Goal: Information Seeking & Learning: Check status

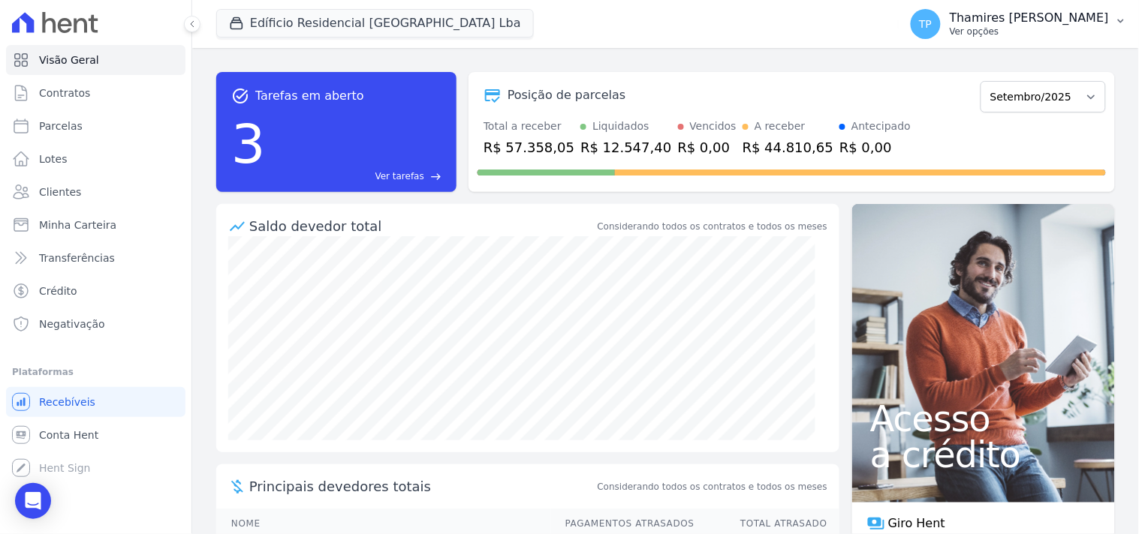
click at [1072, 25] on p "Thamires [PERSON_NAME]" at bounding box center [1029, 18] width 159 height 15
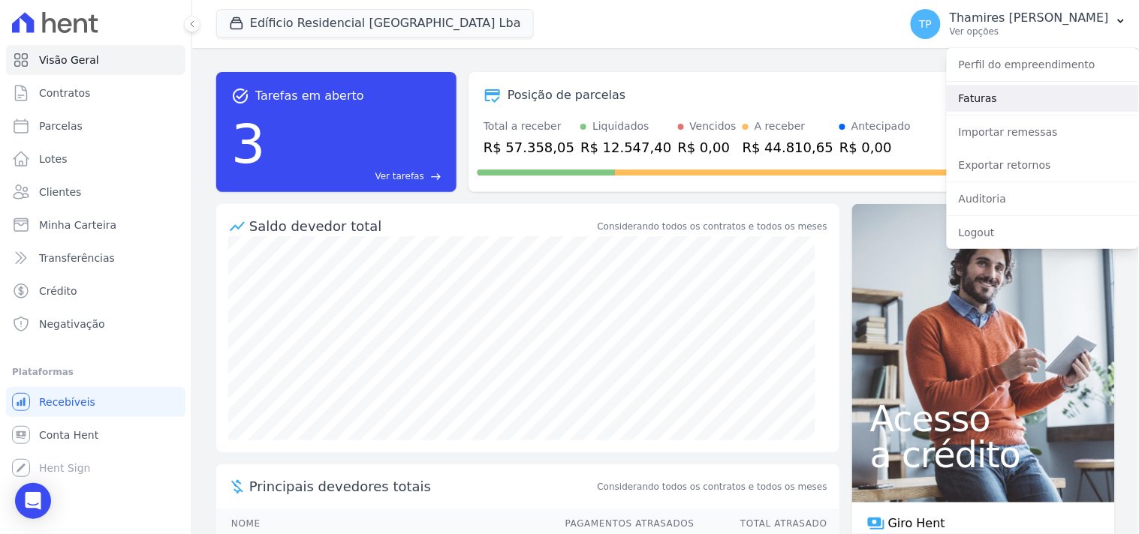
click at [974, 107] on link "Faturas" at bounding box center [1043, 98] width 192 height 27
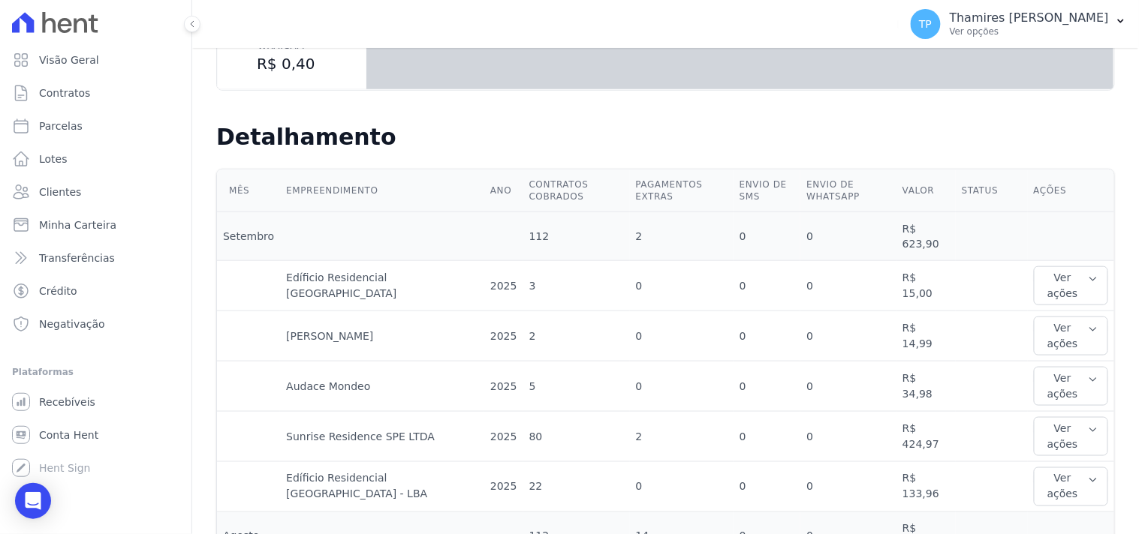
scroll to position [333, 0]
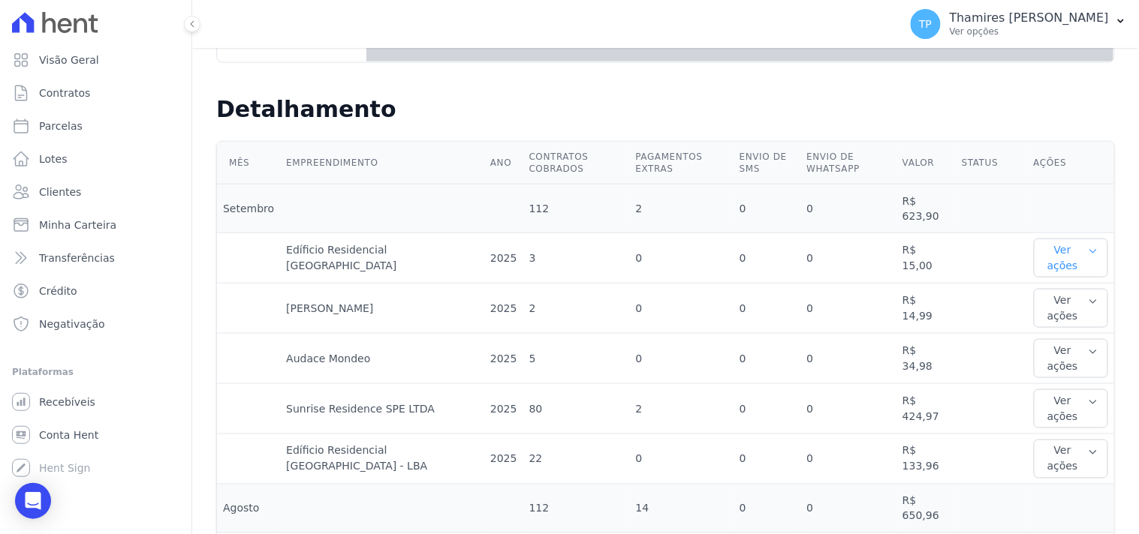
click at [1070, 251] on button "Ver ações" at bounding box center [1071, 258] width 74 height 39
click at [1068, 281] on link "Ver detalhes" at bounding box center [1073, 289] width 66 height 16
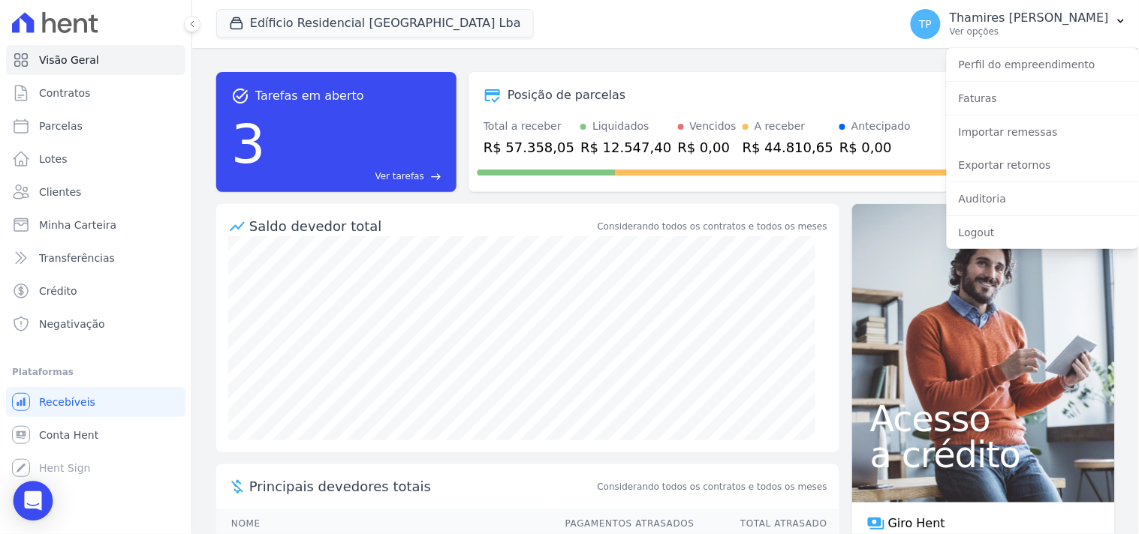
click at [41, 507] on icon "Open Intercom Messenger" at bounding box center [33, 502] width 20 height 20
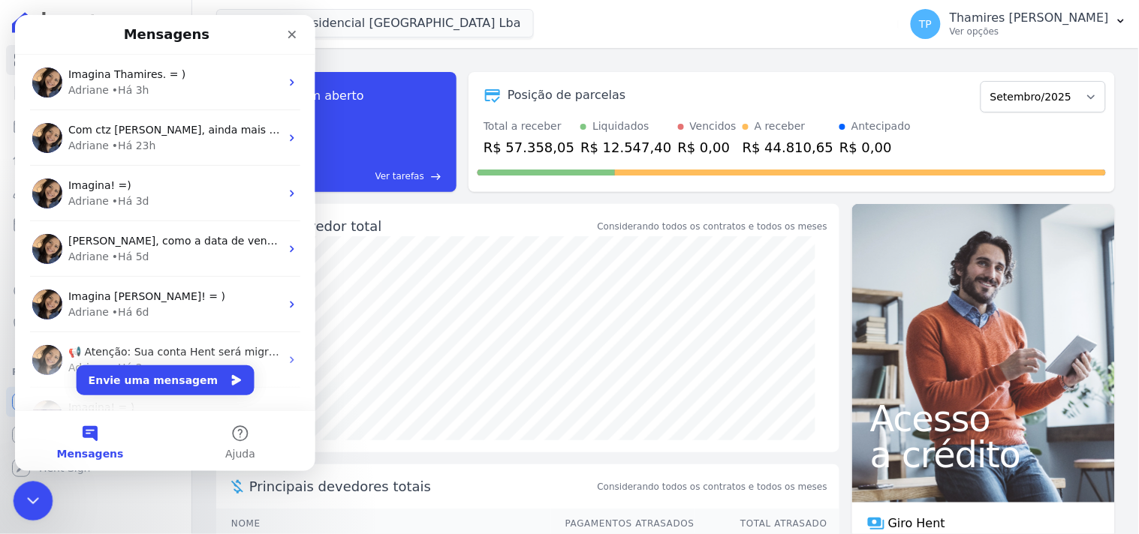
drag, startPoint x: 198, startPoint y: 872, endPoint x: 27, endPoint y: 482, distance: 426.2
click at [19, 494] on div "Encerramento do Messenger da Intercom" at bounding box center [31, 499] width 36 height 36
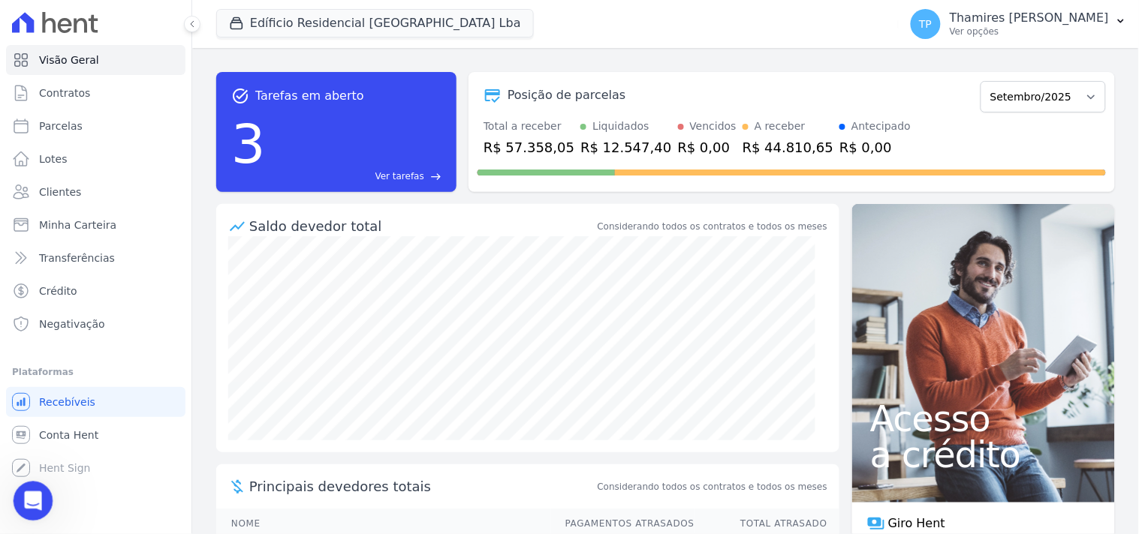
drag, startPoint x: 51, startPoint y: 954, endPoint x: 29, endPoint y: 486, distance: 468.2
click at [28, 502] on icon "Abertura do Messenger da Intercom" at bounding box center [31, 499] width 25 height 25
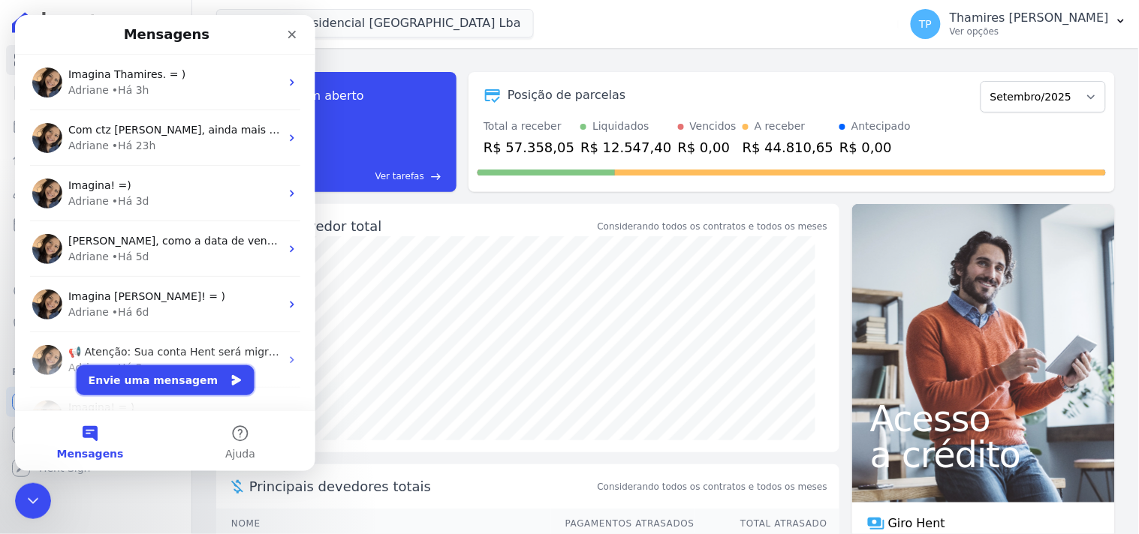
click at [198, 369] on button "Envie uma mensagem" at bounding box center [165, 380] width 178 height 30
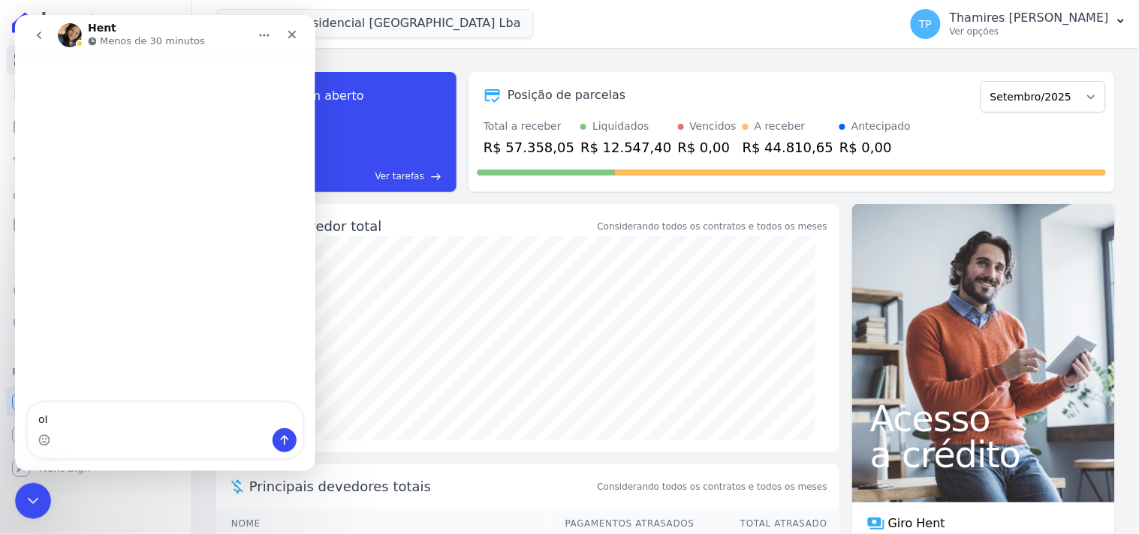
type textarea "o"
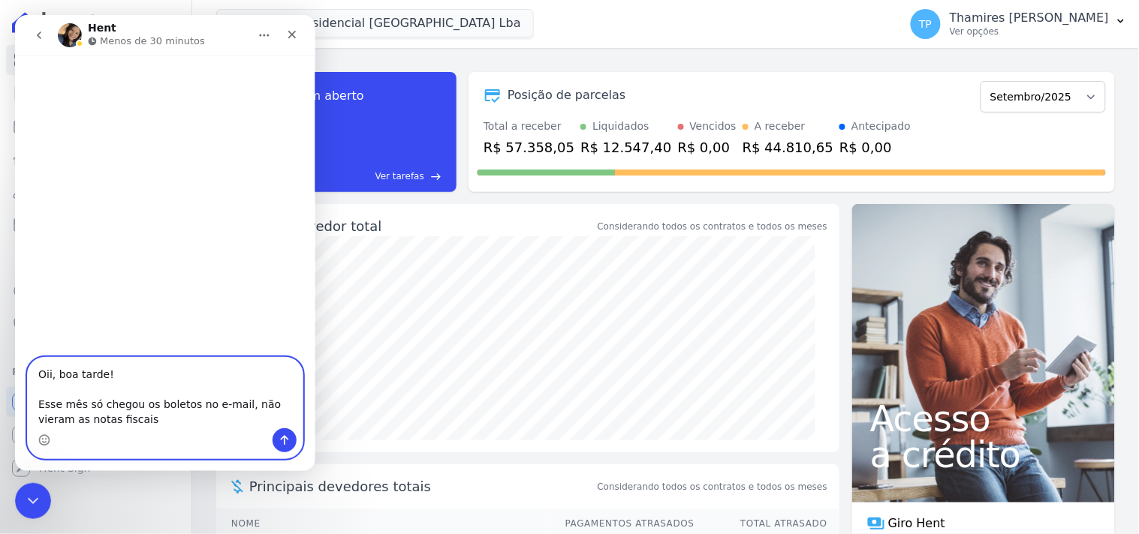
click at [128, 421] on textarea "Oii, boa tarde! Esse mês só chegou os boletos no e-mail, não vieram as notas fi…" at bounding box center [164, 392] width 275 height 71
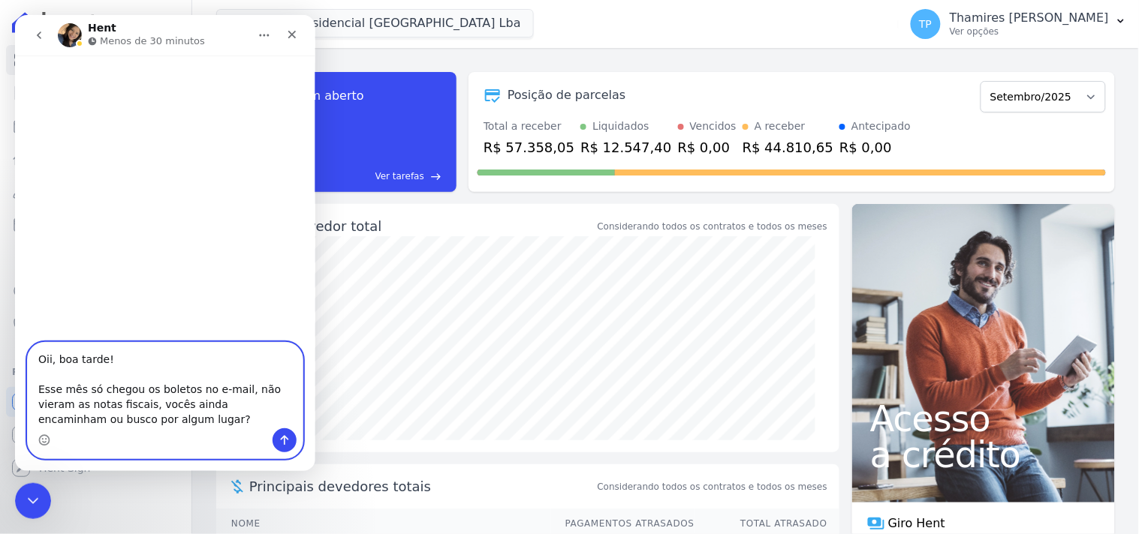
type textarea "Oii, boa tarde! Esse mês só chegou os boletos no e-mail, não vieram as notas fi…"
drag, startPoint x: 285, startPoint y: 447, endPoint x: 167, endPoint y: 445, distance: 117.9
click at [285, 447] on button "Enviar uma mensagem" at bounding box center [284, 440] width 24 height 24
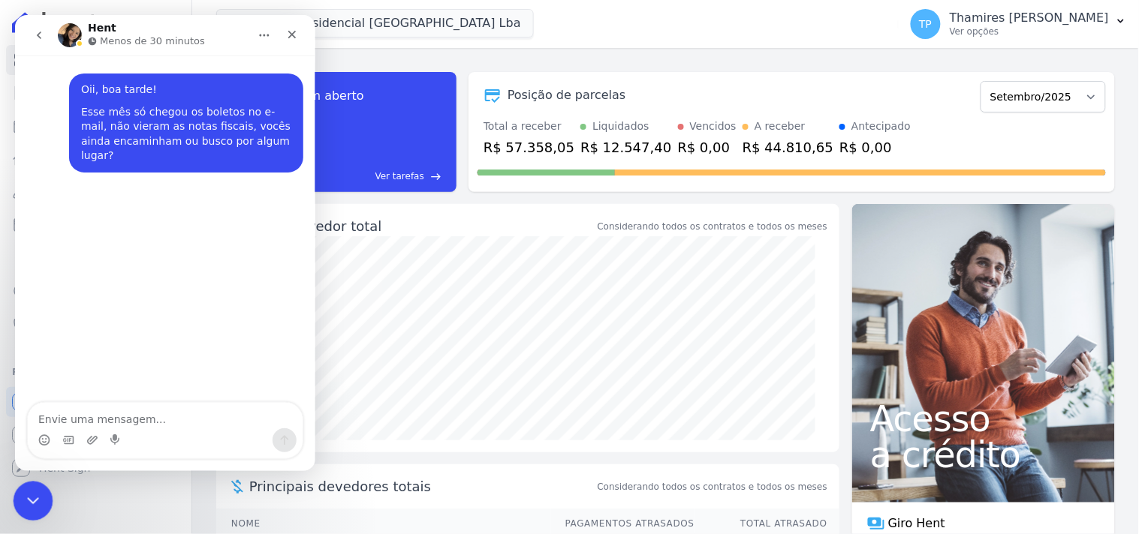
click at [22, 505] on icon "Encerramento do Messenger da Intercom" at bounding box center [31, 499] width 18 height 18
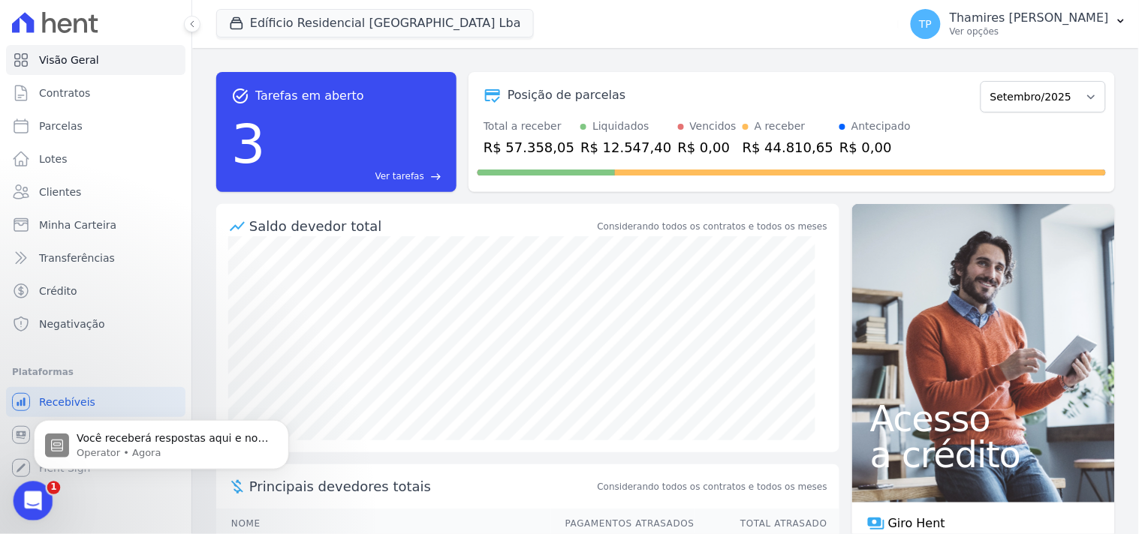
click at [26, 480] on div "Abertura do Messenger da Intercom" at bounding box center [31, 499] width 50 height 50
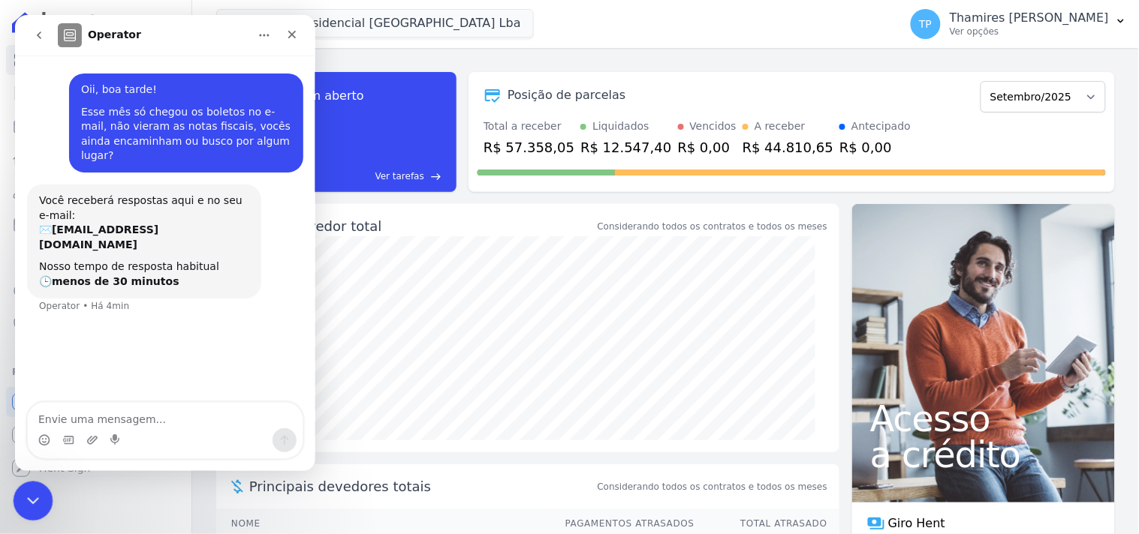
click at [30, 510] on div "Encerramento do Messenger da Intercom" at bounding box center [31, 499] width 36 height 36
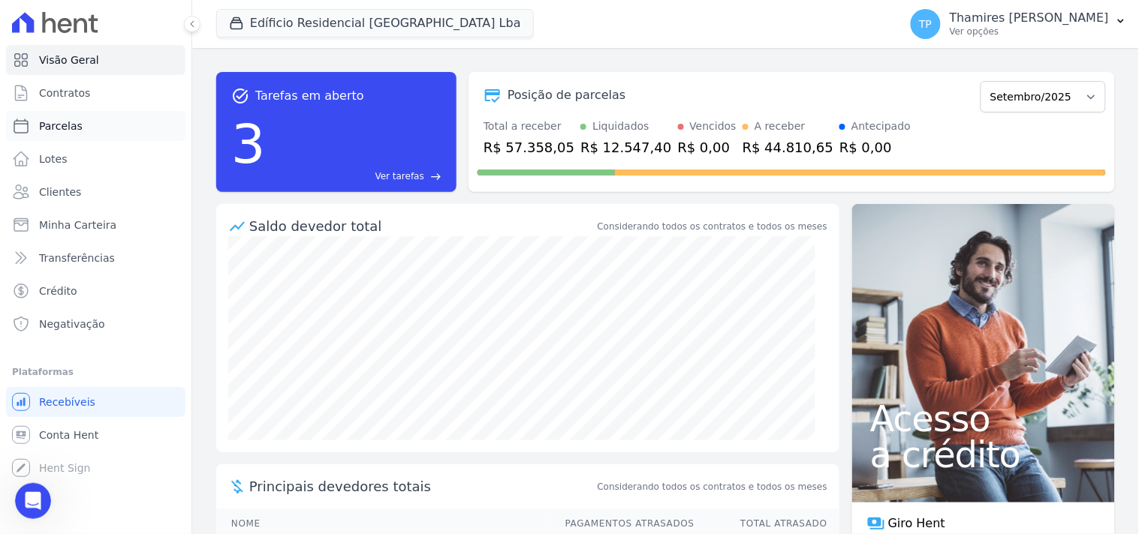
click at [90, 131] on link "Parcelas" at bounding box center [95, 126] width 179 height 30
select select
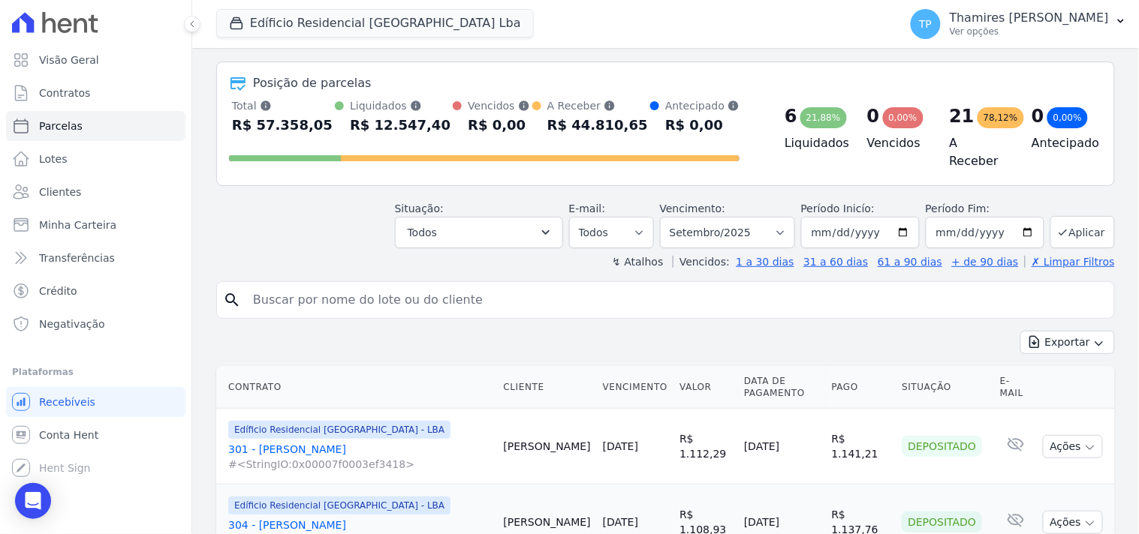
scroll to position [83, 0]
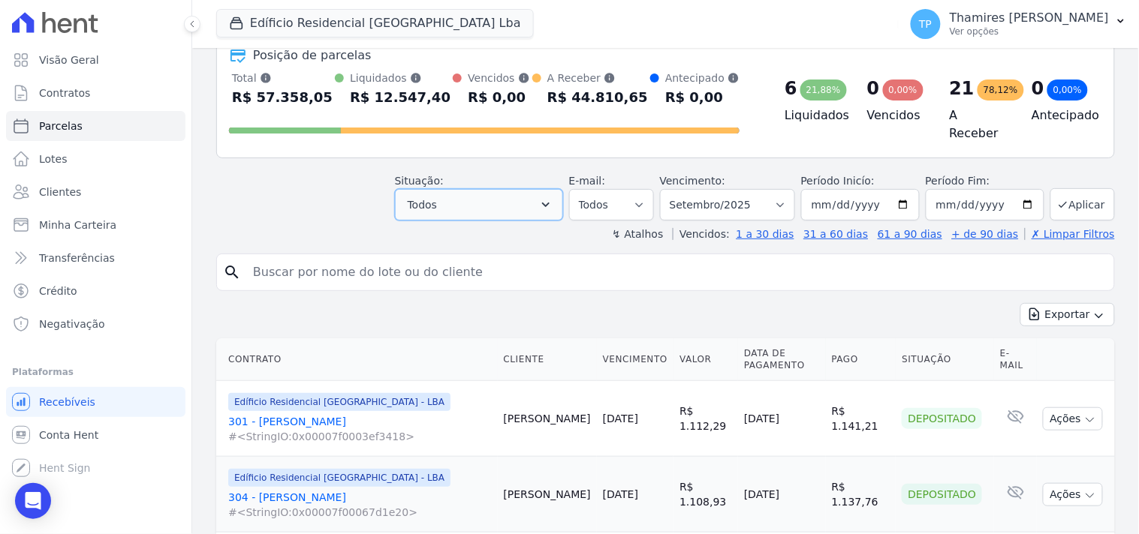
click at [460, 189] on button "Todos" at bounding box center [479, 205] width 168 height 32
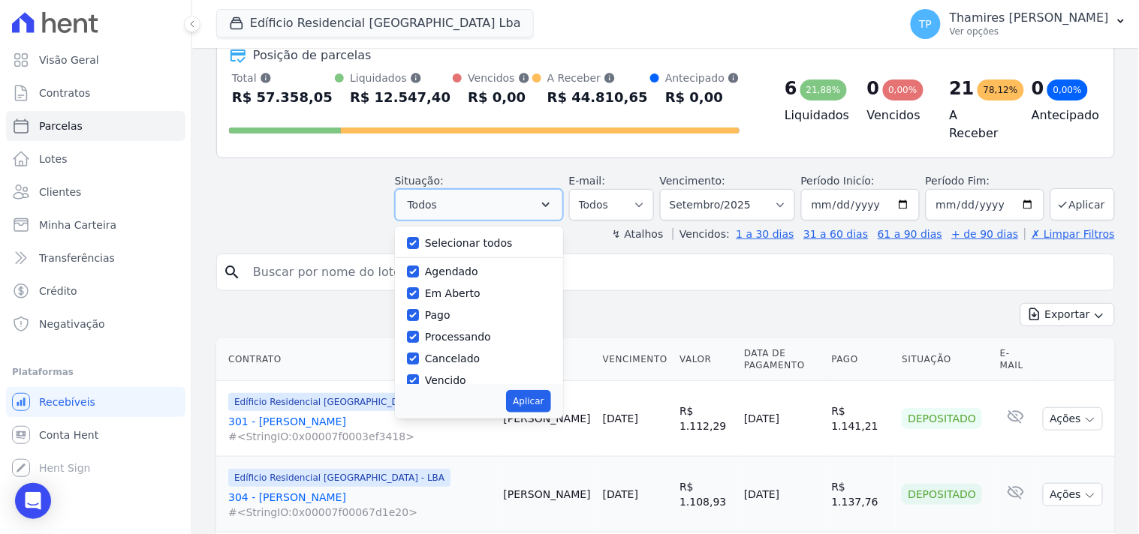
click at [459, 189] on button "Todos" at bounding box center [479, 205] width 168 height 32
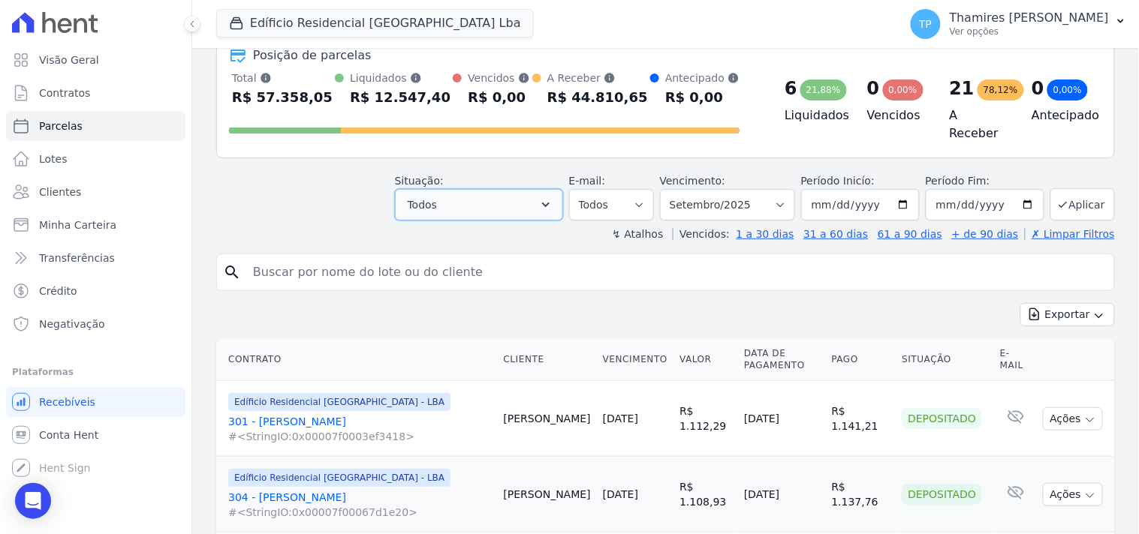
click at [437, 196] on span "Todos" at bounding box center [422, 205] width 29 height 18
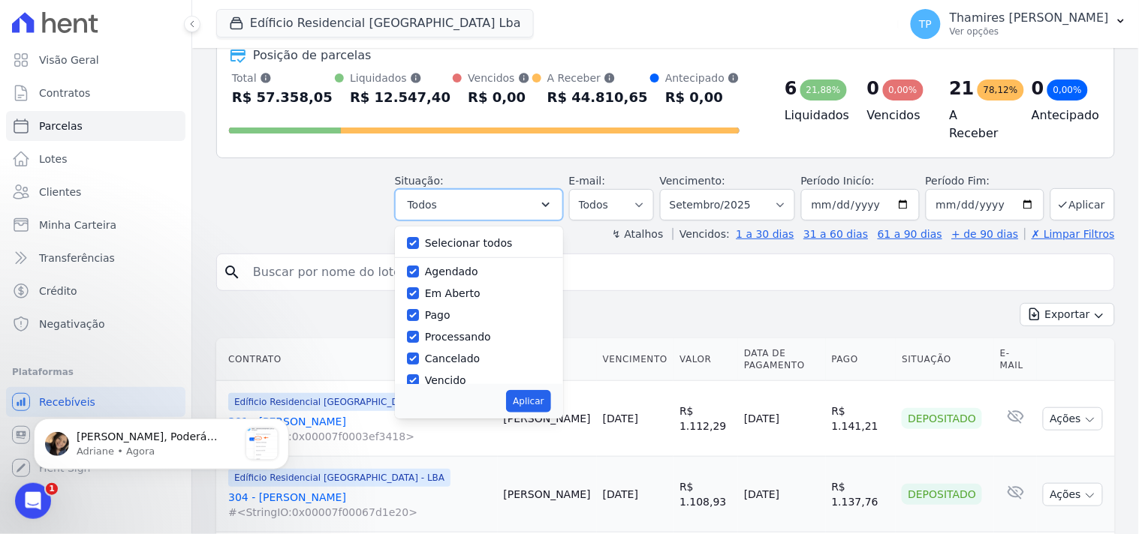
scroll to position [0, 0]
click at [450, 241] on label "Selecionar todos" at bounding box center [469, 243] width 88 height 12
click at [419, 241] on input "Selecionar todos" at bounding box center [413, 243] width 12 height 12
checkbox input "false"
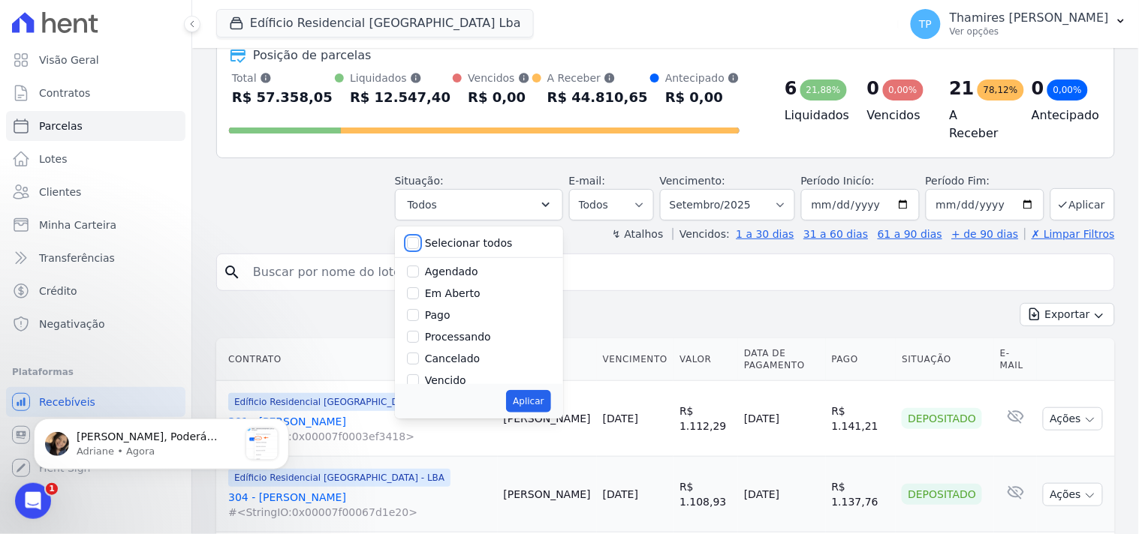
checkbox input "false"
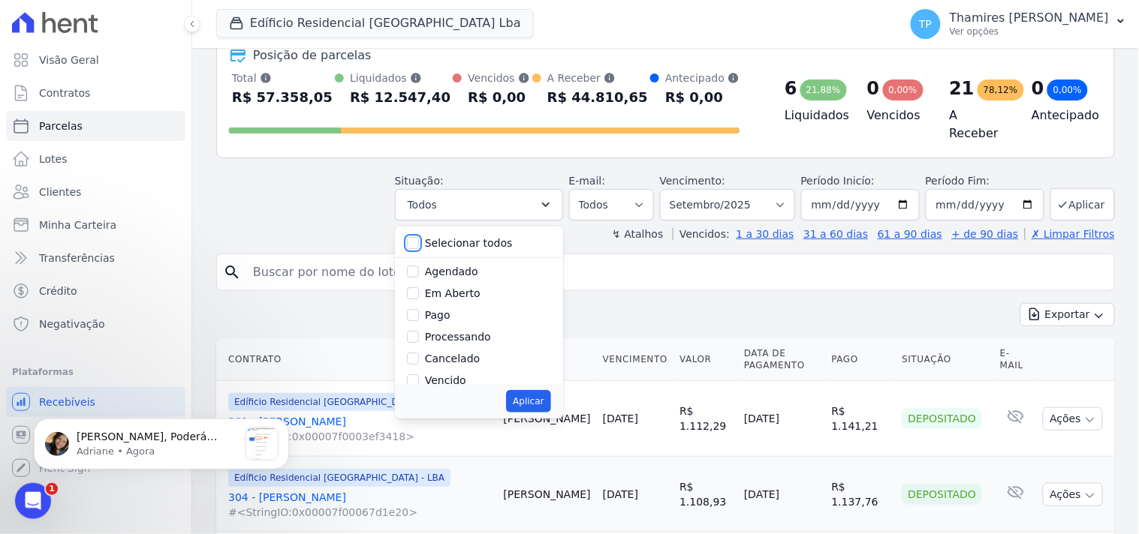
checkbox input "false"
click at [462, 377] on label "Vencido" at bounding box center [445, 381] width 41 height 12
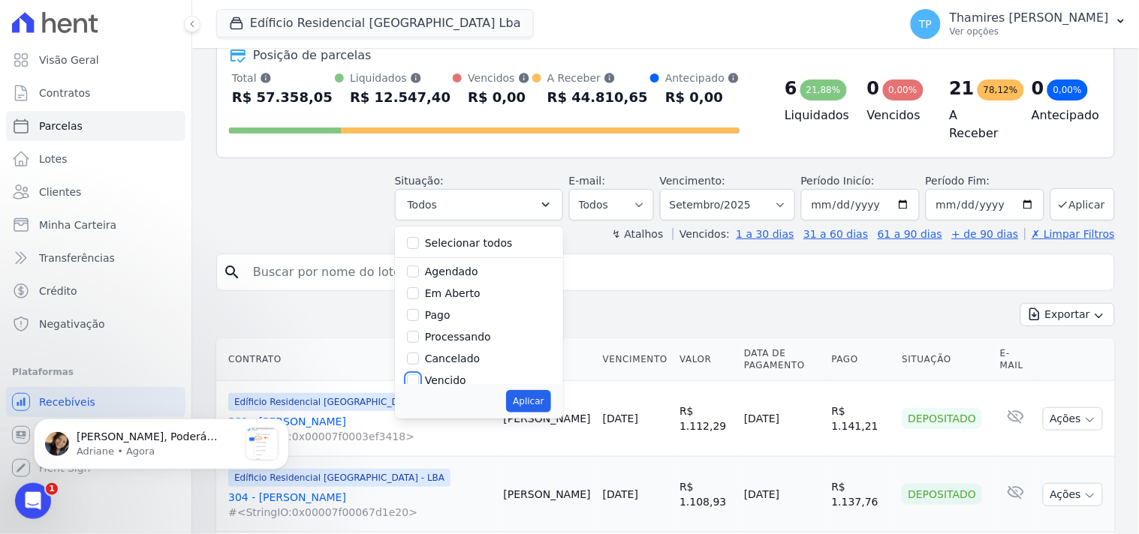
click at [419, 377] on input "Vencido" at bounding box center [413, 381] width 12 height 12
checkbox input "true"
click at [542, 399] on button "Aplicar" at bounding box center [528, 401] width 44 height 23
select select "overdue"
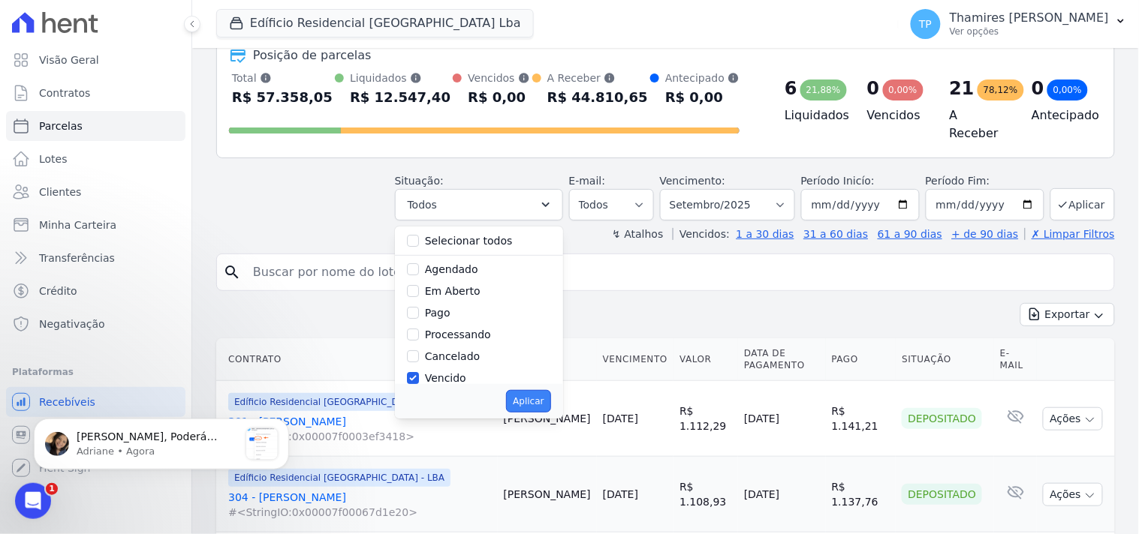
scroll to position [29, 0]
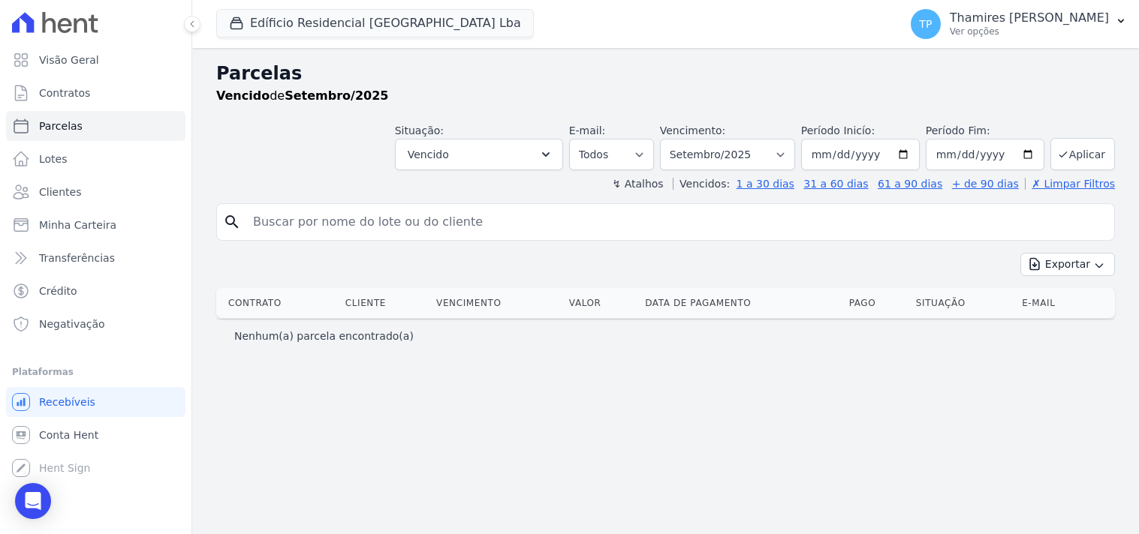
select select
click at [766, 155] on select "Filtrar por período ──────── Todos os meses Junho/2023 Julho/2023 Agosto/2023 S…" at bounding box center [727, 155] width 135 height 32
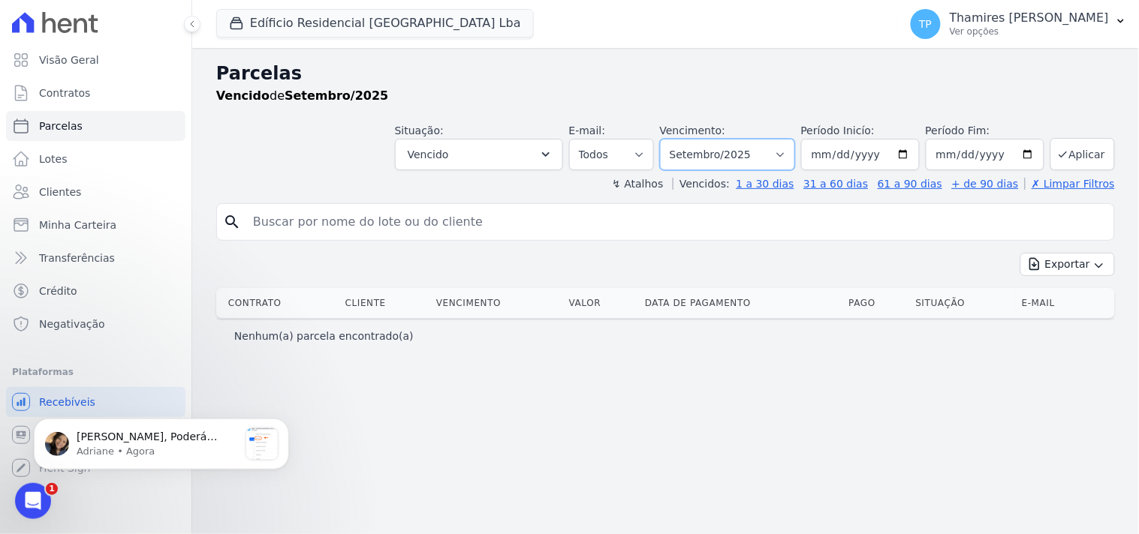
select select "all"
click at [682, 139] on select "Filtrar por período ──────── Todos os meses Junho/2023 Julho/2023 Agosto/2023 S…" at bounding box center [727, 155] width 135 height 32
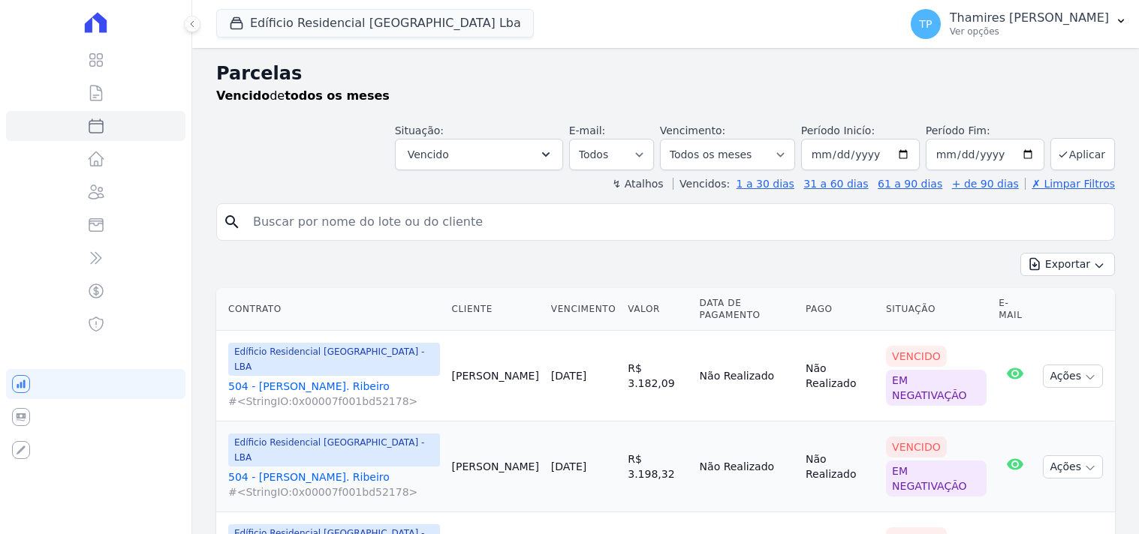
select select
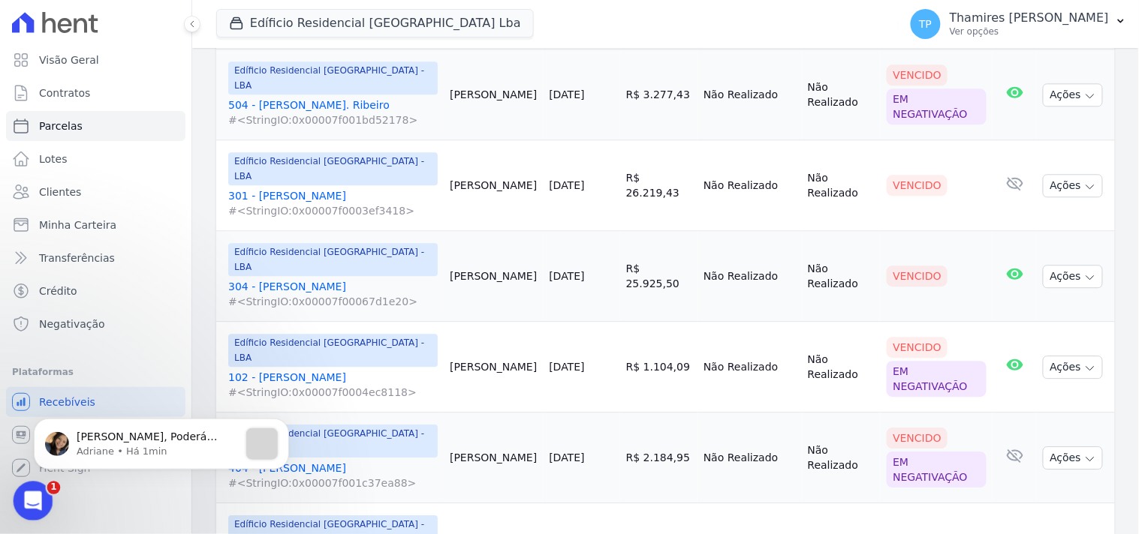
click at [29, 497] on icon "Abertura do Messenger da Intercom" at bounding box center [31, 499] width 25 height 25
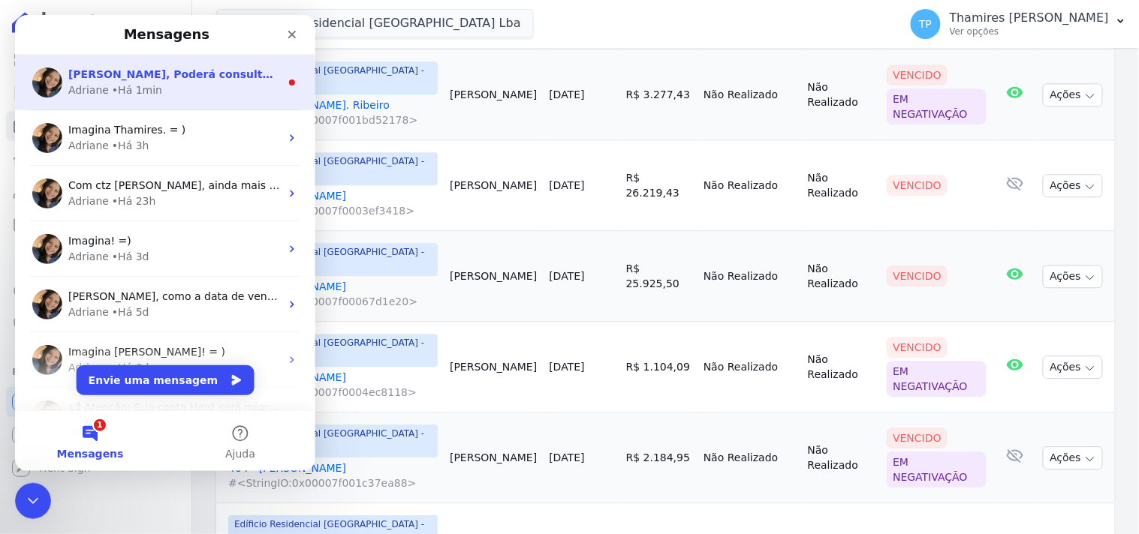
click at [206, 96] on div "Adriane • Há 1min" at bounding box center [174, 90] width 212 height 16
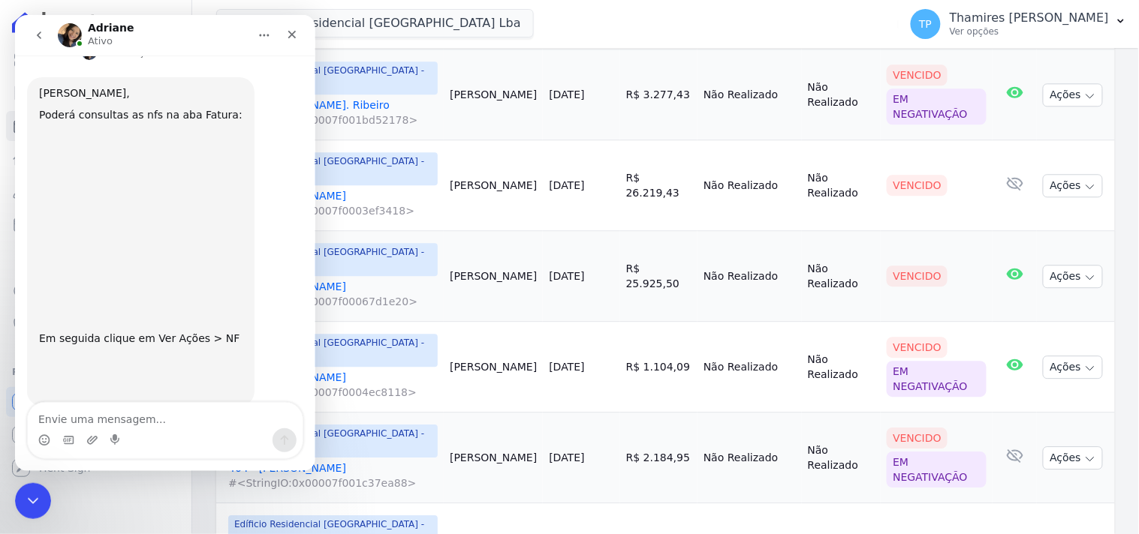
scroll to position [274, 0]
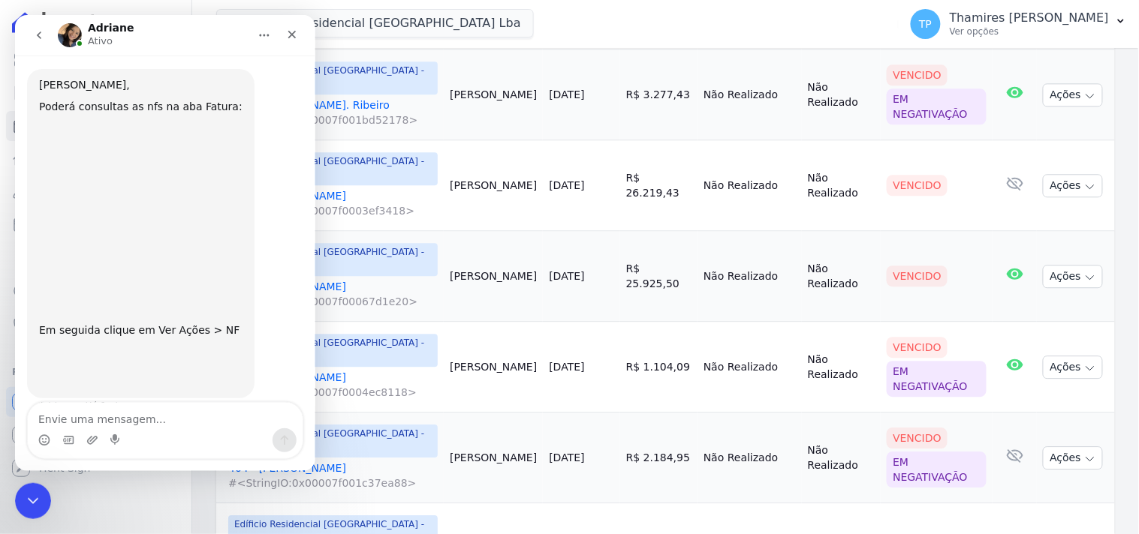
click at [185, 340] on img "Adriane diz…" at bounding box center [138, 363] width 201 height 52
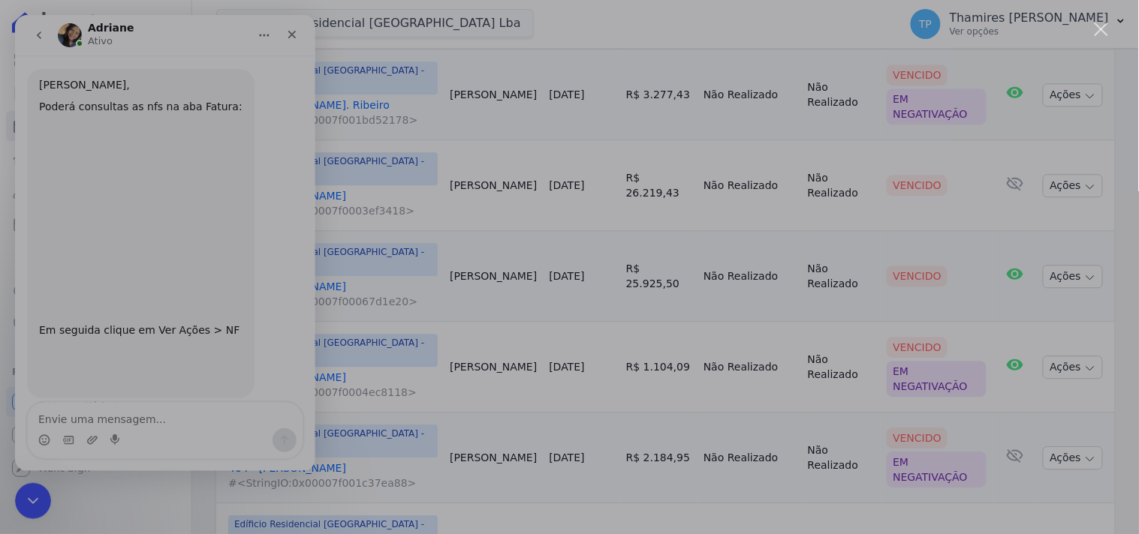
scroll to position [0, 0]
click at [245, 423] on div "Messenger da Intercom" at bounding box center [569, 267] width 1139 height 534
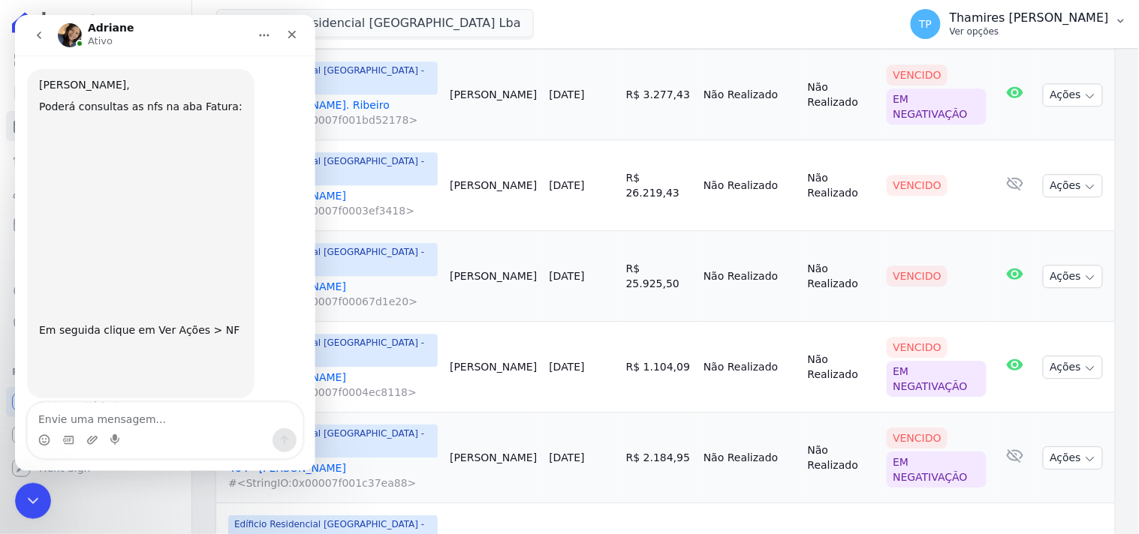
click at [1042, 27] on p "Ver opções" at bounding box center [1029, 32] width 159 height 12
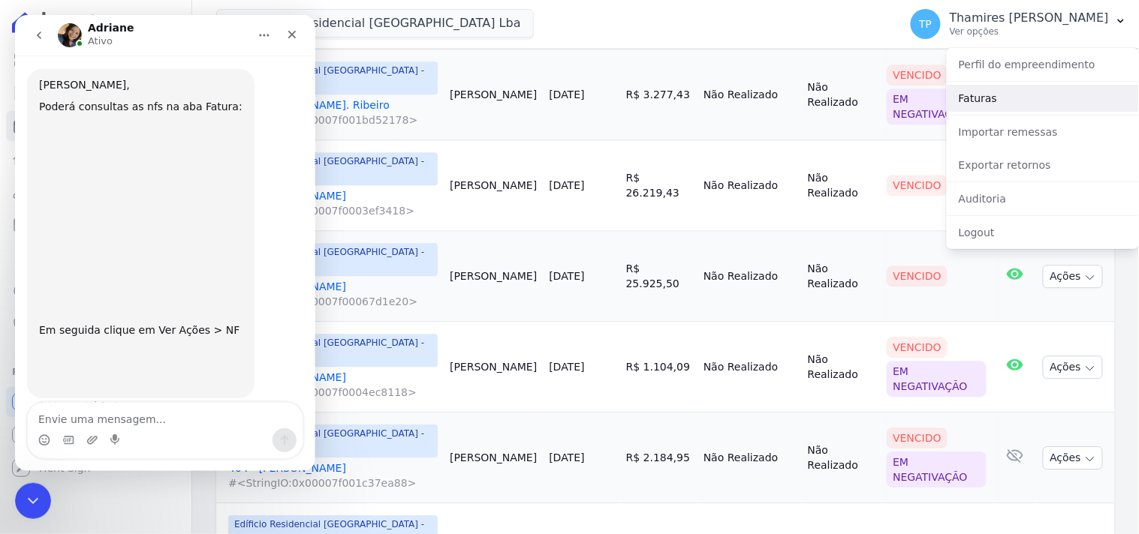
click at [997, 104] on link "Faturas" at bounding box center [1043, 98] width 192 height 27
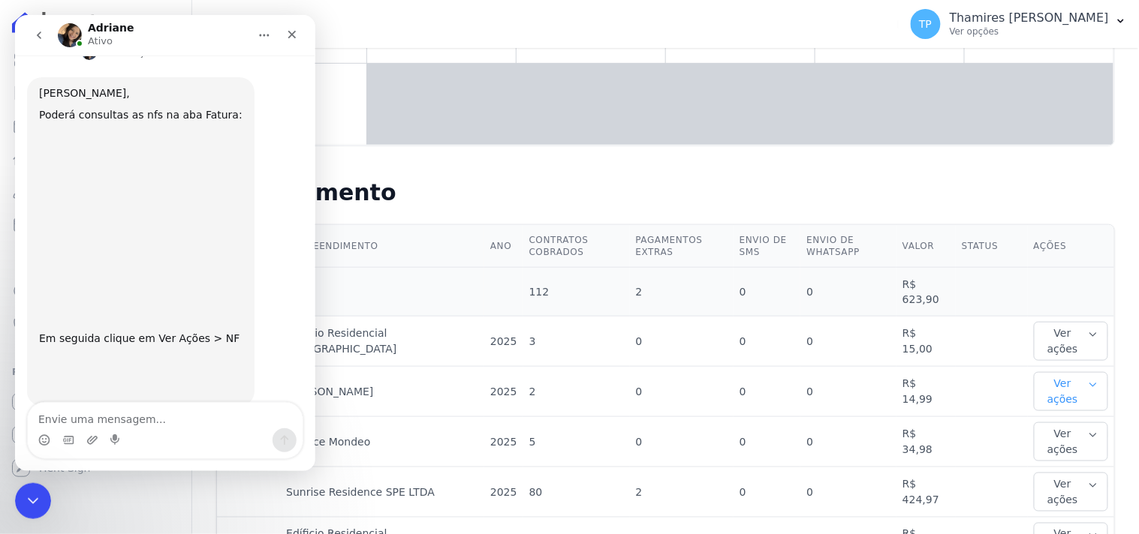
scroll to position [274, 0]
click at [1076, 374] on button "Ver ações" at bounding box center [1071, 391] width 74 height 39
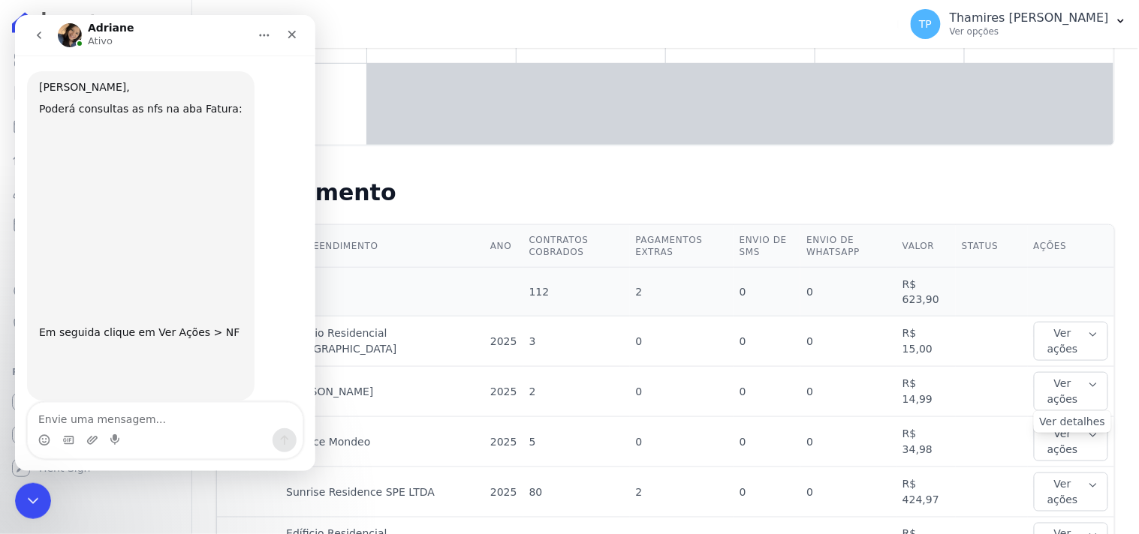
click at [1079, 414] on link "Ver detalhes" at bounding box center [1073, 422] width 66 height 16
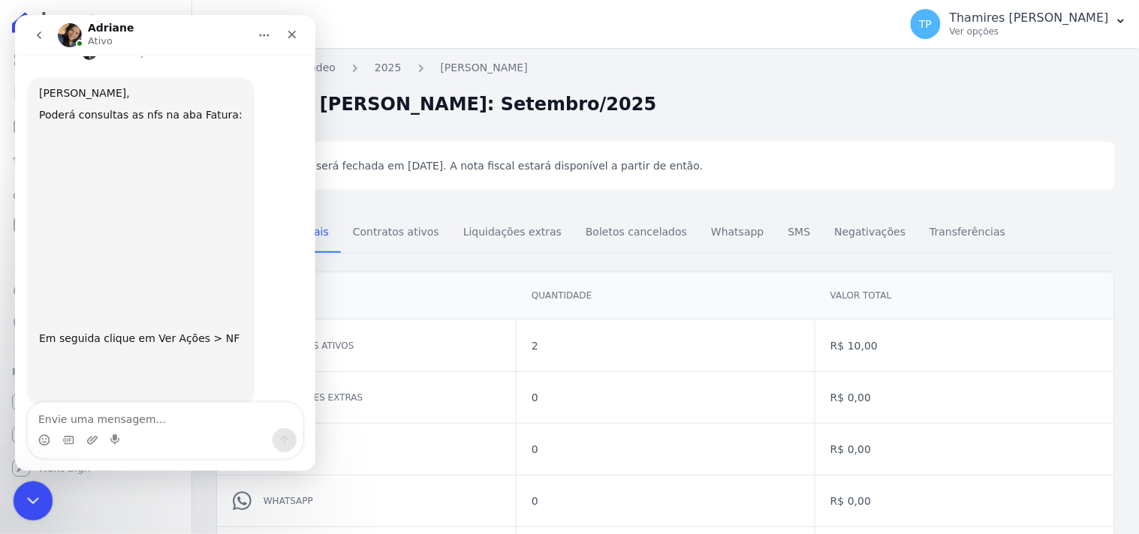
scroll to position [274, 0]
click at [24, 490] on icon "Encerramento do Messenger da Intercom" at bounding box center [31, 499] width 18 height 18
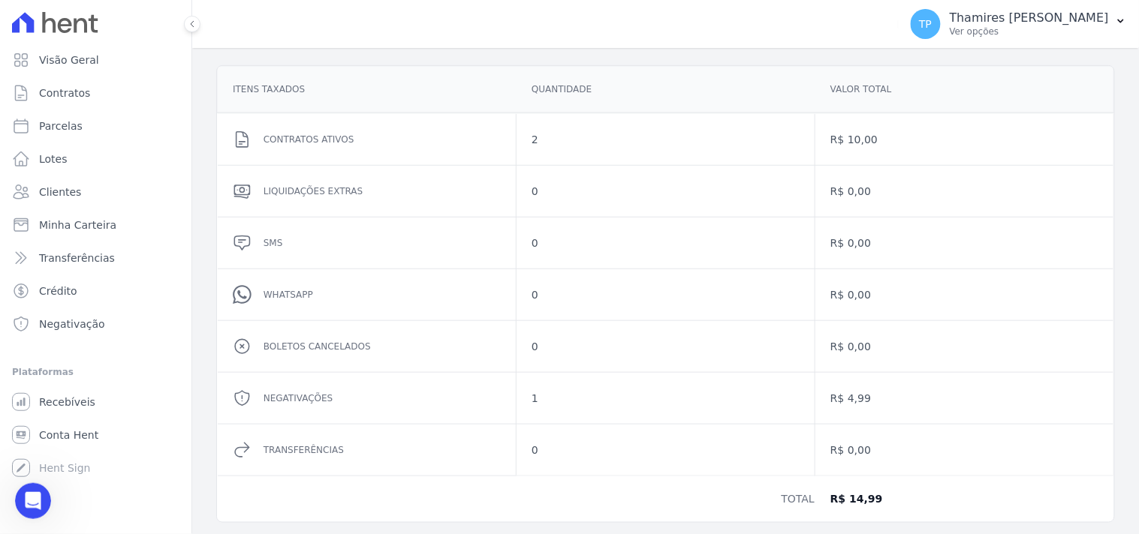
scroll to position [224, 0]
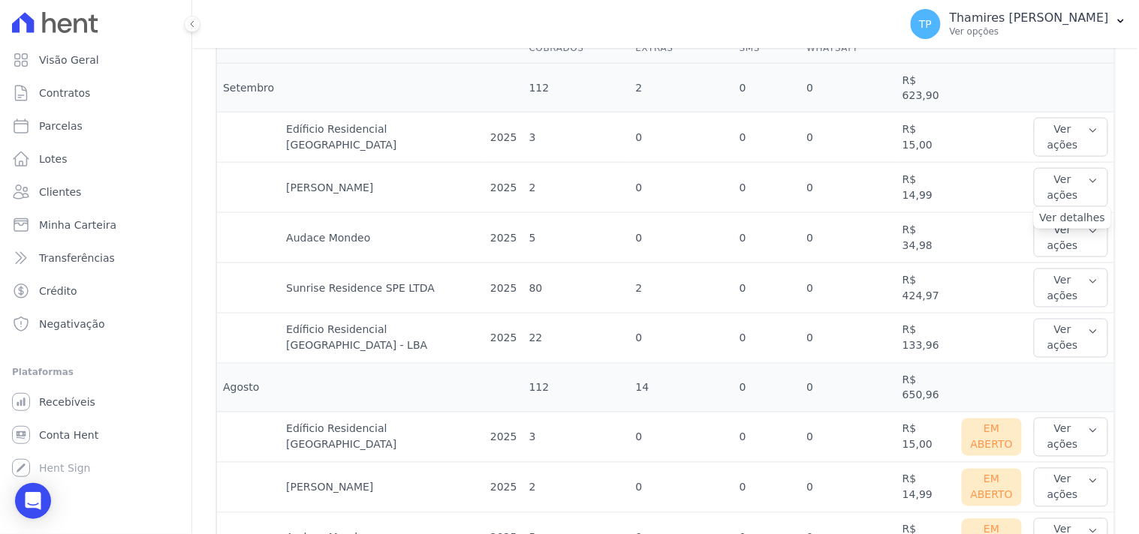
scroll to position [667, 0]
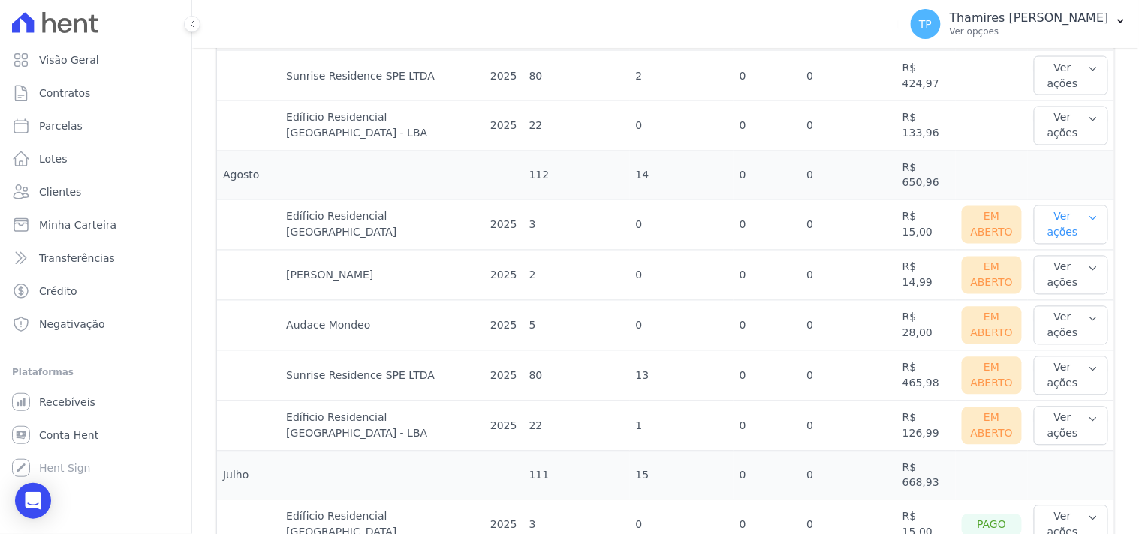
click at [1082, 206] on button "Ver ações" at bounding box center [1071, 225] width 74 height 39
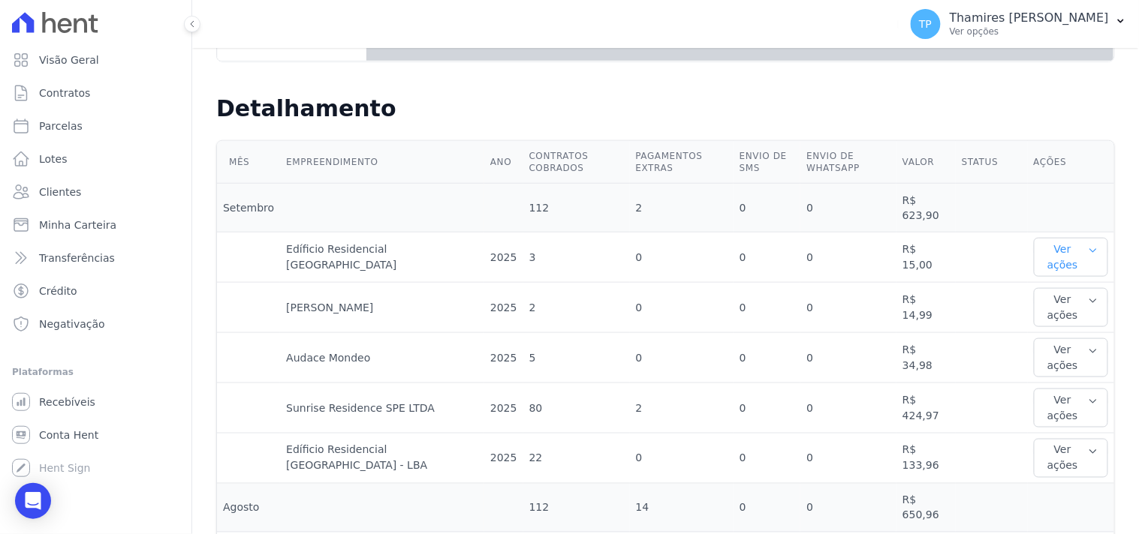
scroll to position [333, 0]
click at [1064, 248] on button "Ver ações" at bounding box center [1071, 258] width 74 height 39
click at [1064, 298] on button "Ver ações" at bounding box center [1071, 308] width 74 height 39
click at [1067, 339] on button "Ver ações" at bounding box center [1071, 358] width 74 height 39
click at [1067, 378] on div "Ver detalhes" at bounding box center [1073, 389] width 78 height 22
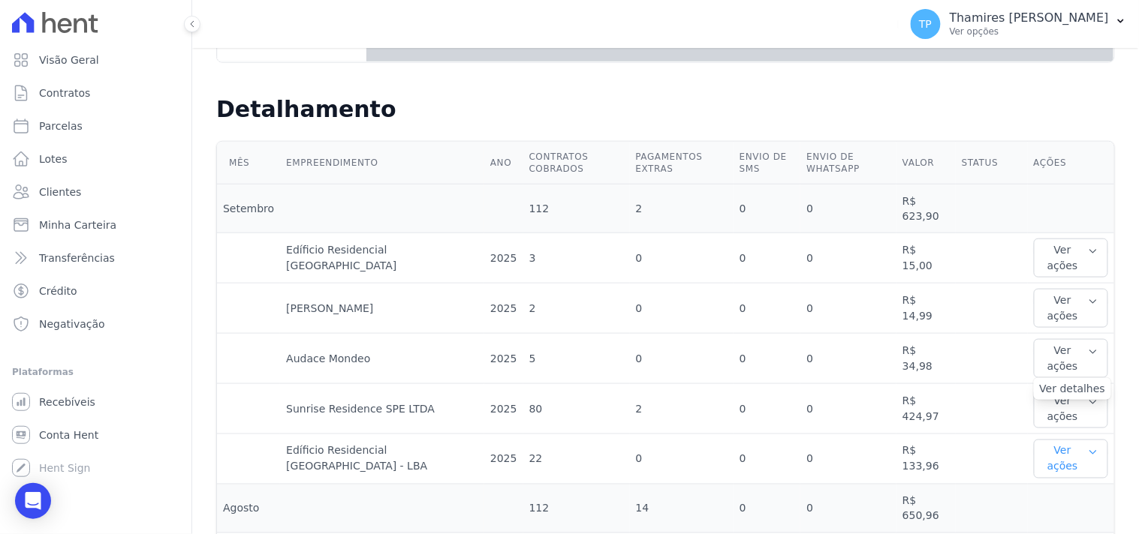
click at [1067, 440] on button "Ver ações" at bounding box center [1071, 459] width 74 height 39
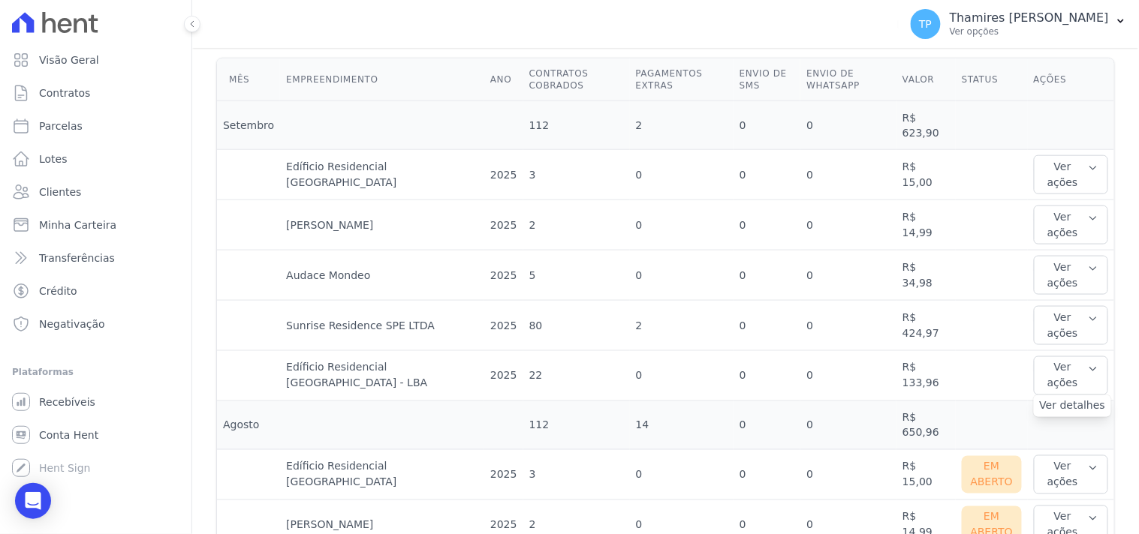
click at [848, 402] on td "0" at bounding box center [848, 426] width 96 height 49
click at [34, 498] on icon "Open Intercom Messenger" at bounding box center [32, 502] width 17 height 20
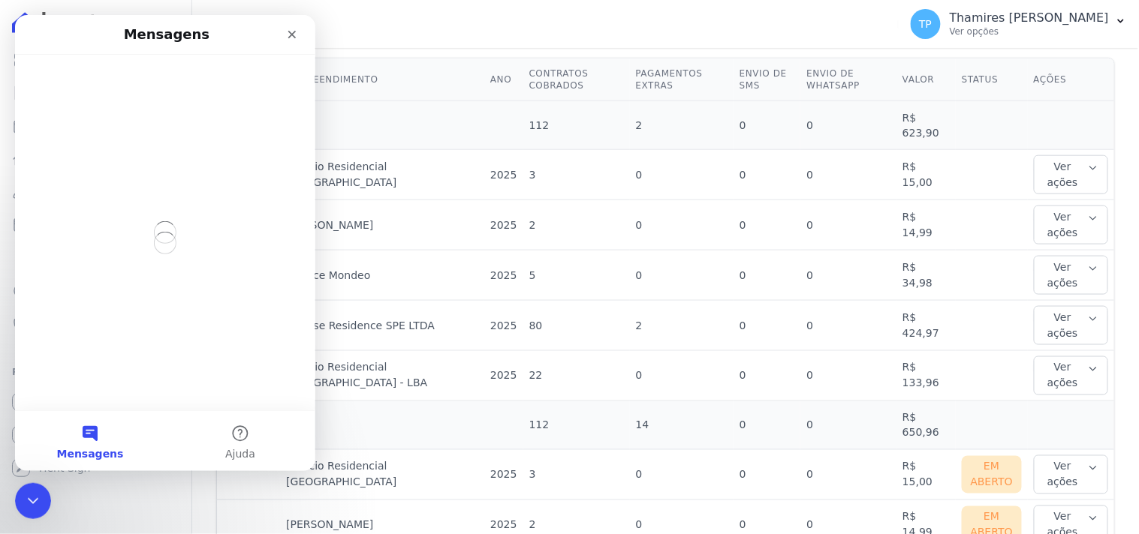
scroll to position [0, 0]
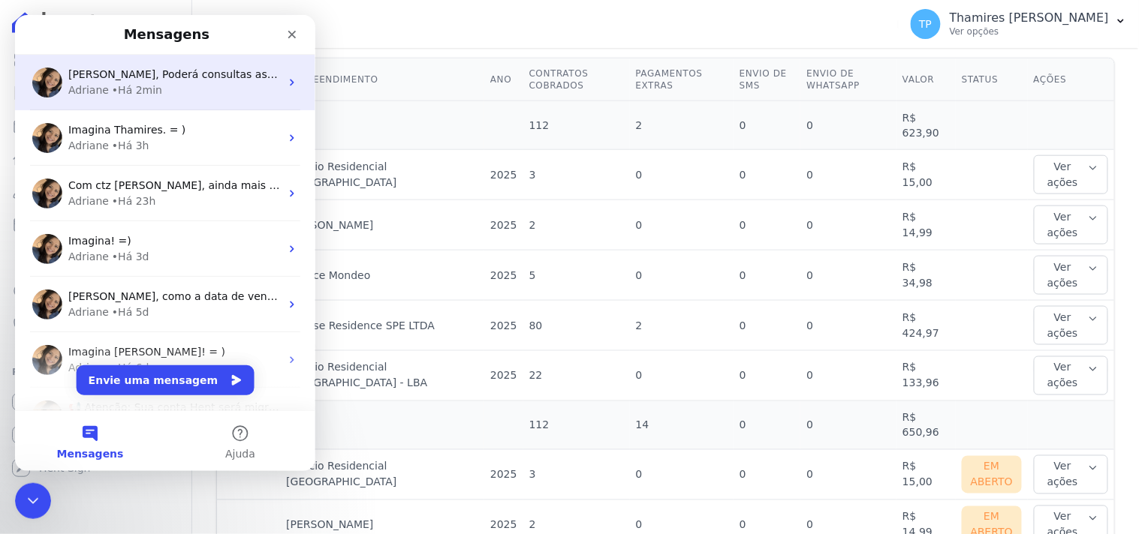
click at [208, 98] on div "Olá Thamires, Poderá consultas as nfs na aba Fatura: Em seguida clique em Ver A…" at bounding box center [164, 82] width 300 height 56
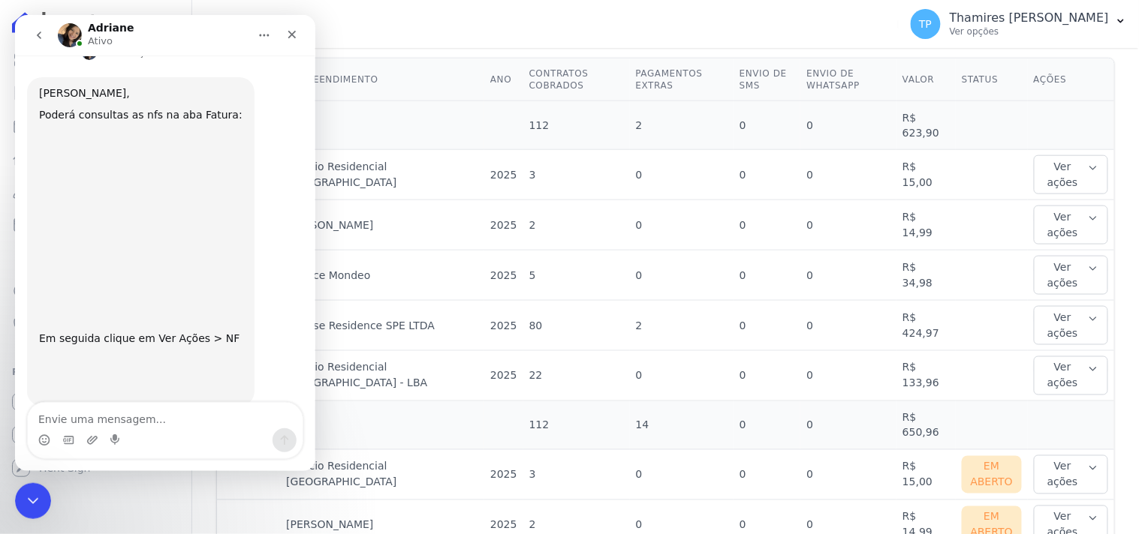
scroll to position [274, 0]
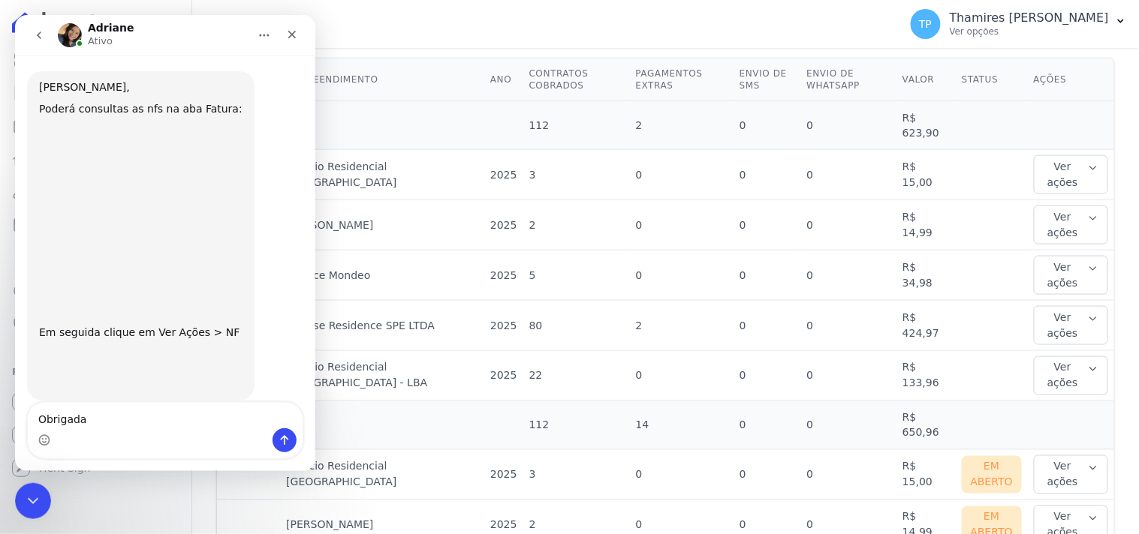
type textarea "Obrigada!"
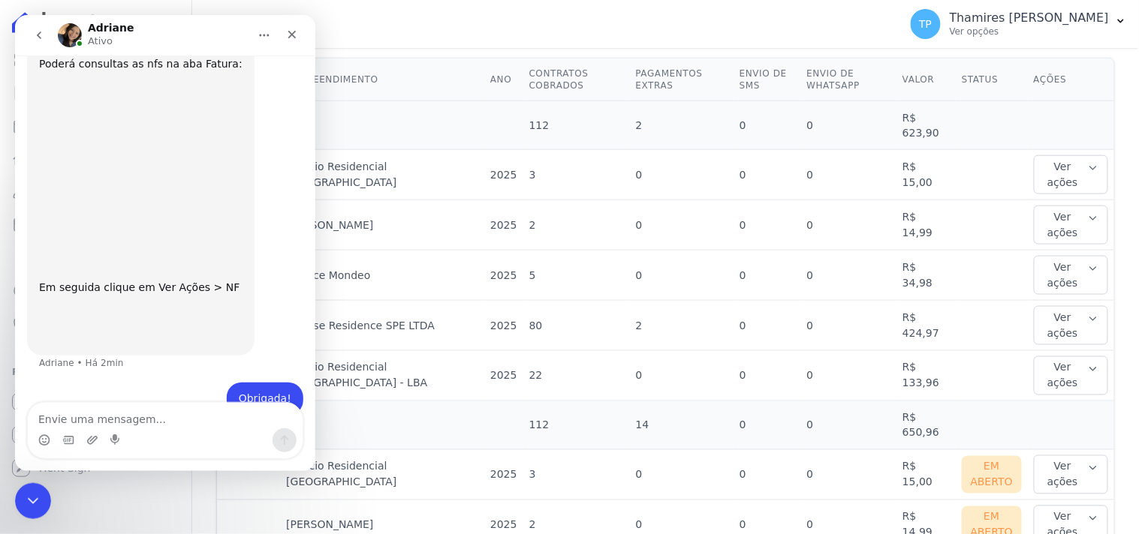
scroll to position [318, 0]
click at [29, 510] on div "Encerramento do Messenger da Intercom" at bounding box center [31, 499] width 36 height 36
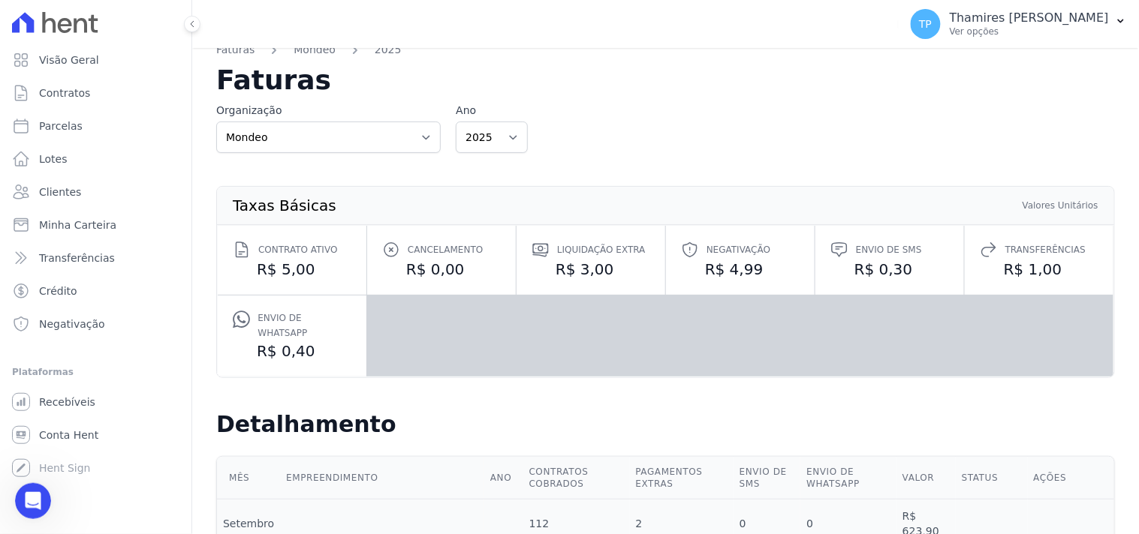
scroll to position [0, 0]
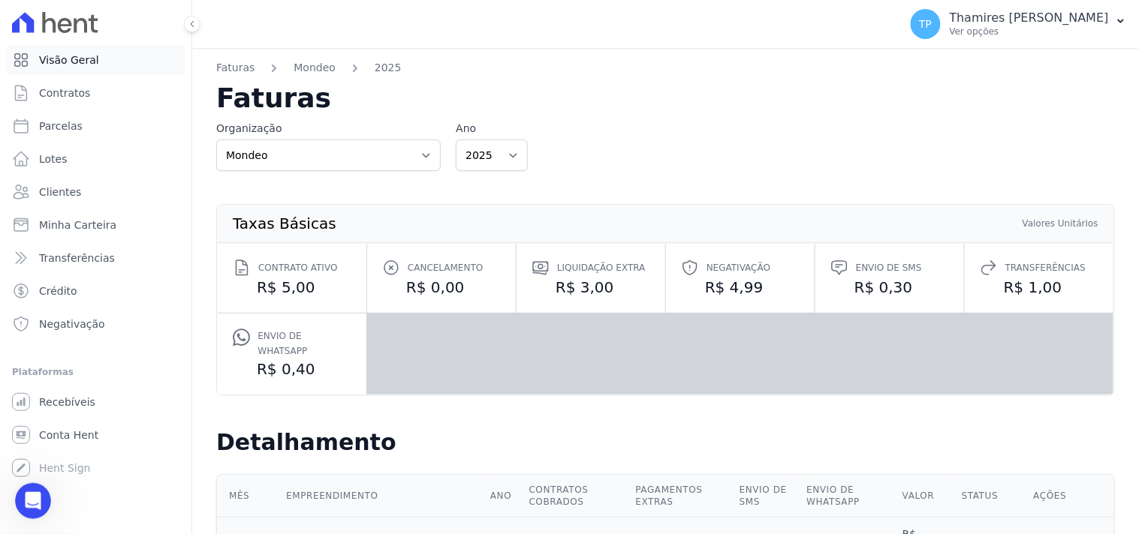
click at [108, 53] on link "Visão Geral" at bounding box center [95, 60] width 179 height 30
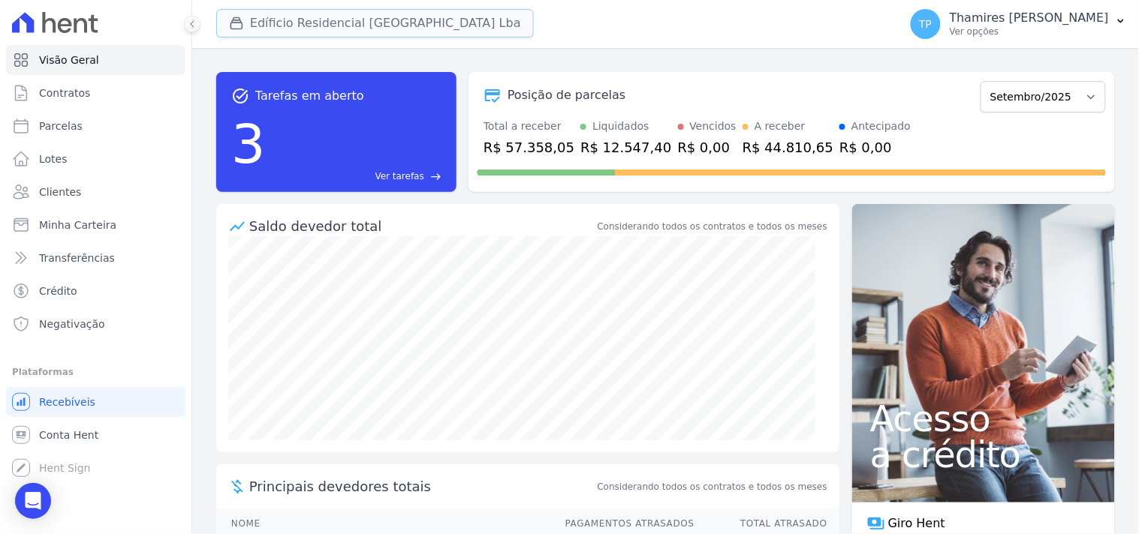
click at [347, 26] on button "Edíficio Residencial [GEOGRAPHIC_DATA] Lba" at bounding box center [375, 23] width 318 height 29
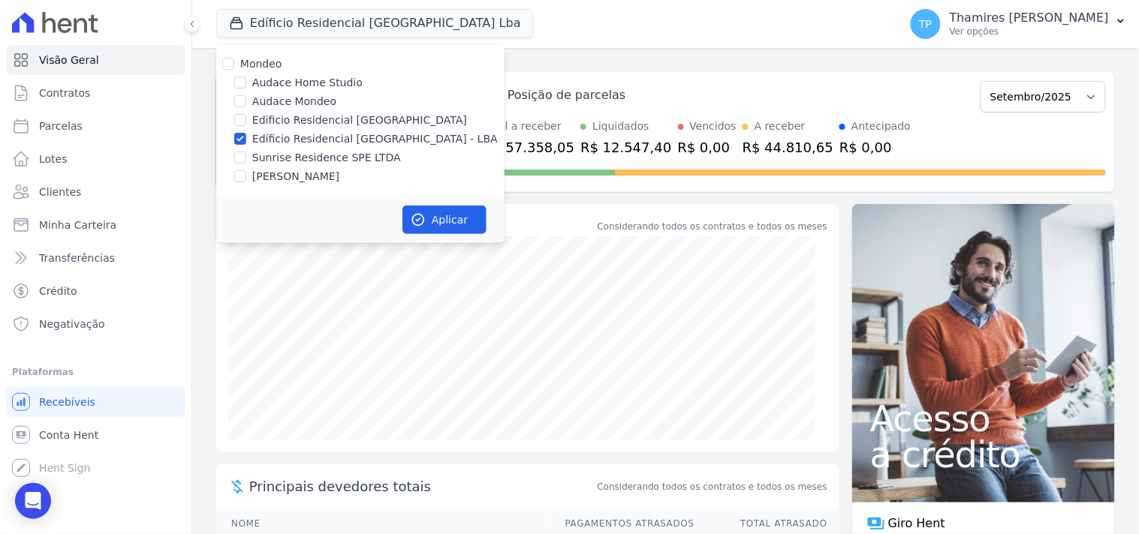
click at [306, 176] on label "[PERSON_NAME]" at bounding box center [295, 177] width 87 height 16
click at [246, 176] on input "[PERSON_NAME]" at bounding box center [240, 176] width 12 height 12
checkbox input "true"
click at [320, 136] on label "Edíficio Residencial [GEOGRAPHIC_DATA] - LBA" at bounding box center [374, 139] width 245 height 16
click at [246, 136] on input "Edíficio Residencial [GEOGRAPHIC_DATA] - LBA" at bounding box center [240, 139] width 12 height 12
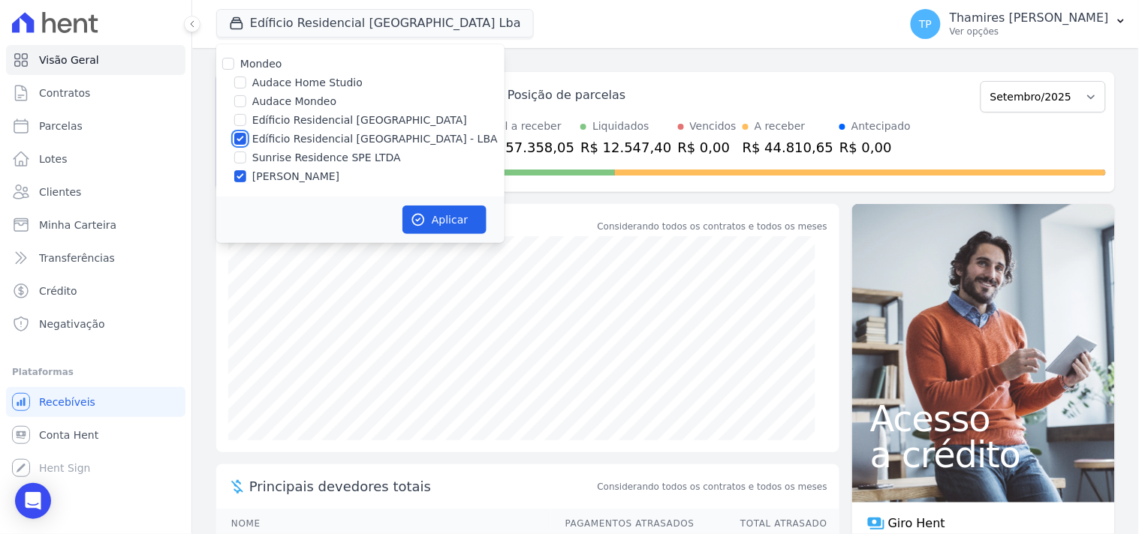
checkbox input "false"
click at [450, 215] on button "Aplicar" at bounding box center [444, 220] width 84 height 29
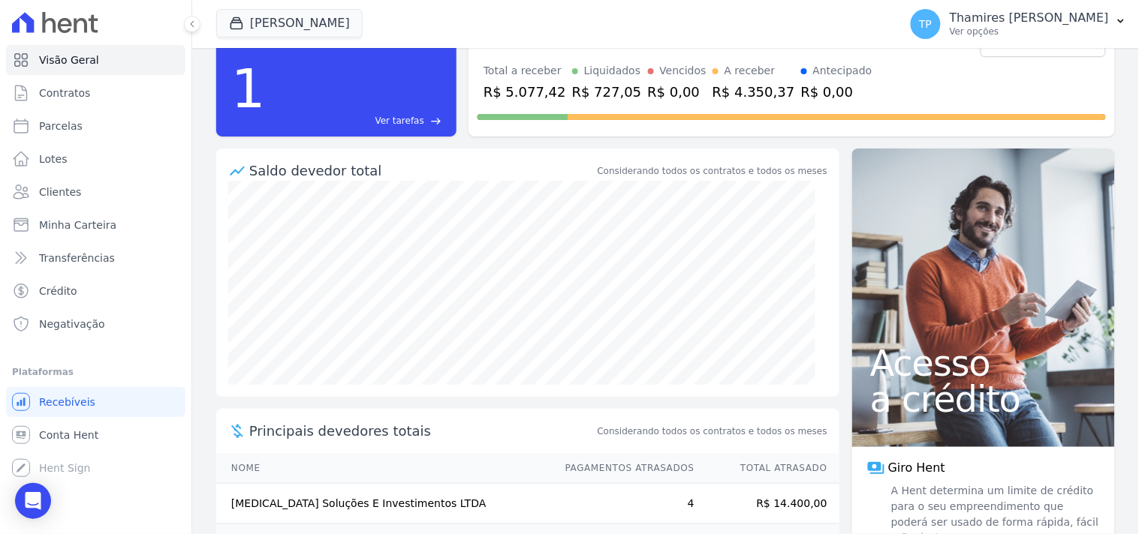
scroll to position [110, 0]
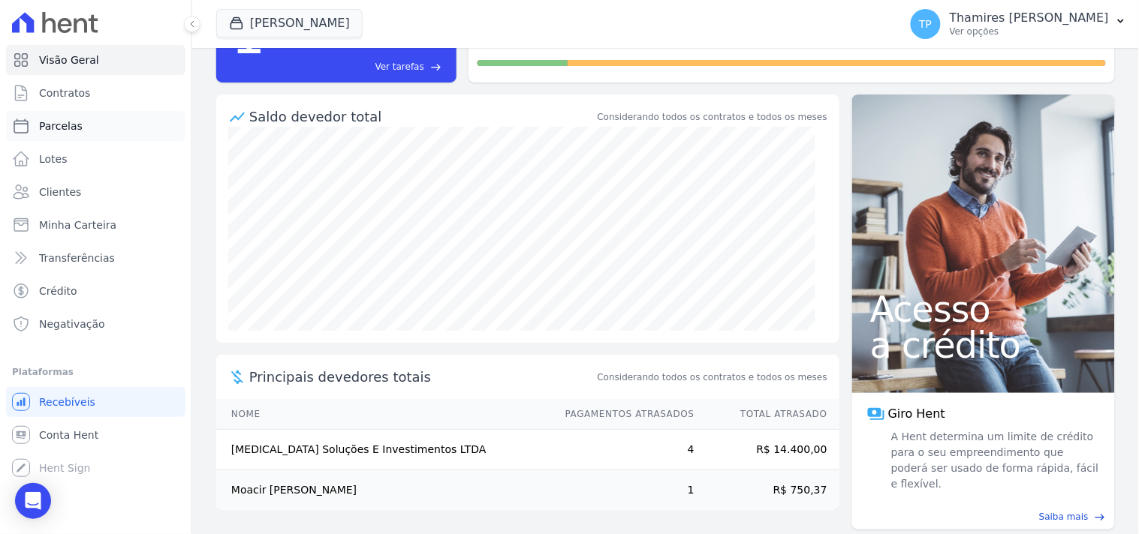
click at [77, 125] on span "Parcelas" at bounding box center [61, 126] width 44 height 15
select select
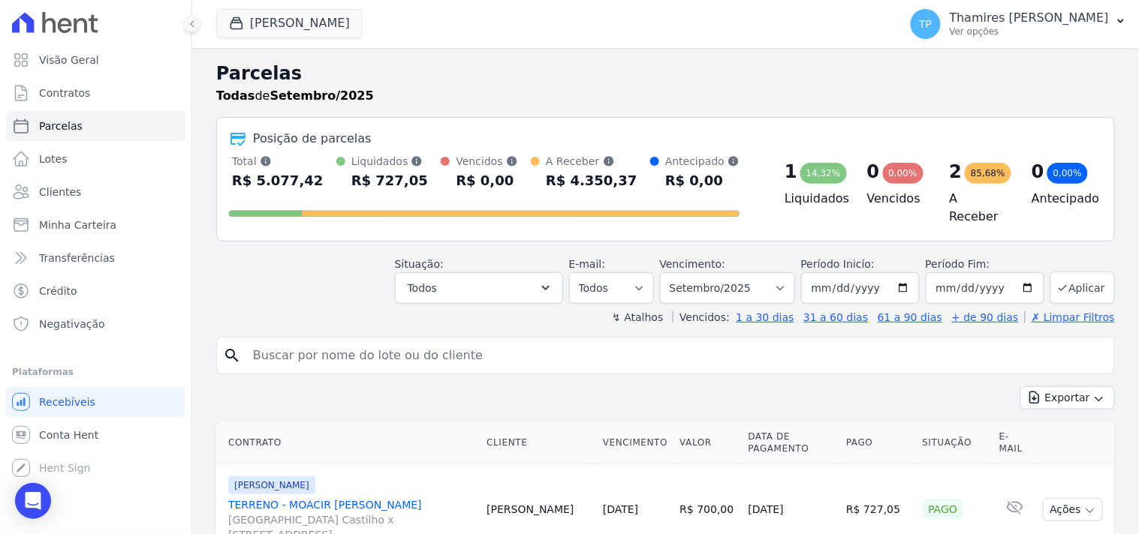
scroll to position [242, 0]
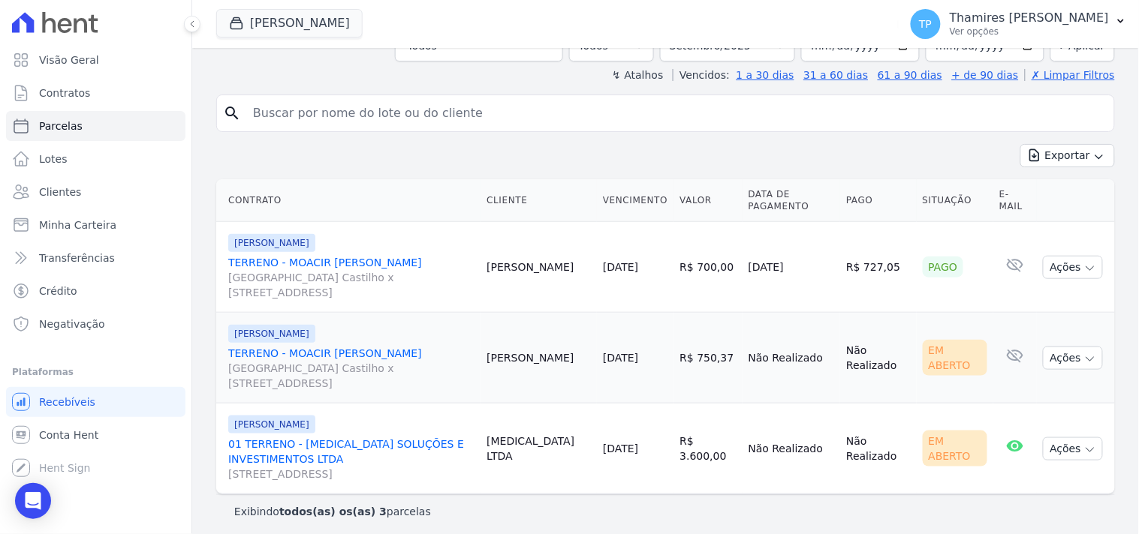
click at [341, 257] on link "TERRENO - MOACIR BRUNO DE ALMEIDA ROSSI Avenida Dário de Moreira Castilho x Rua…" at bounding box center [351, 277] width 246 height 45
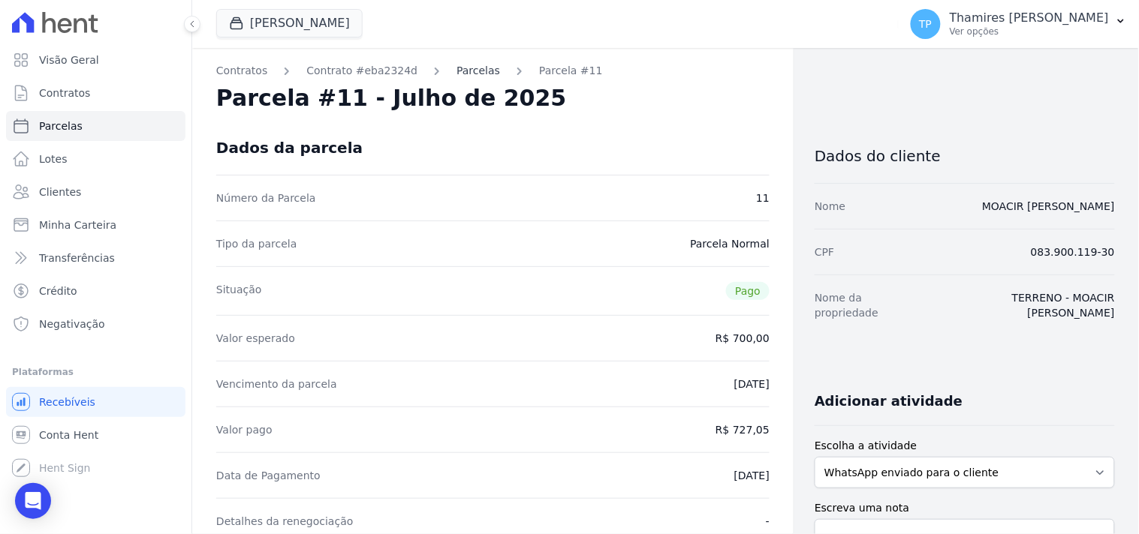
click at [471, 69] on link "Parcelas" at bounding box center [478, 71] width 44 height 16
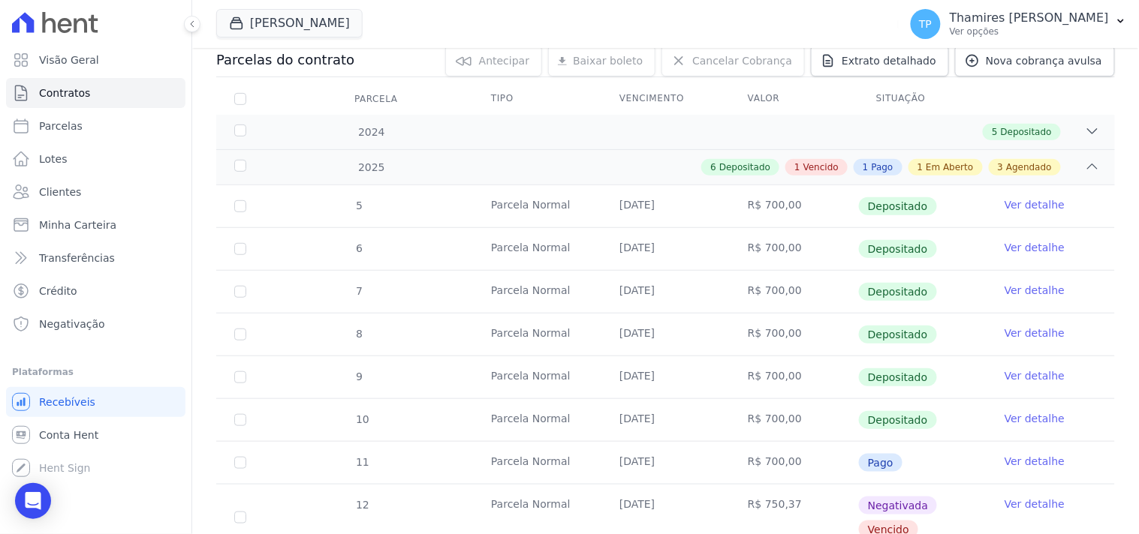
scroll to position [417, 0]
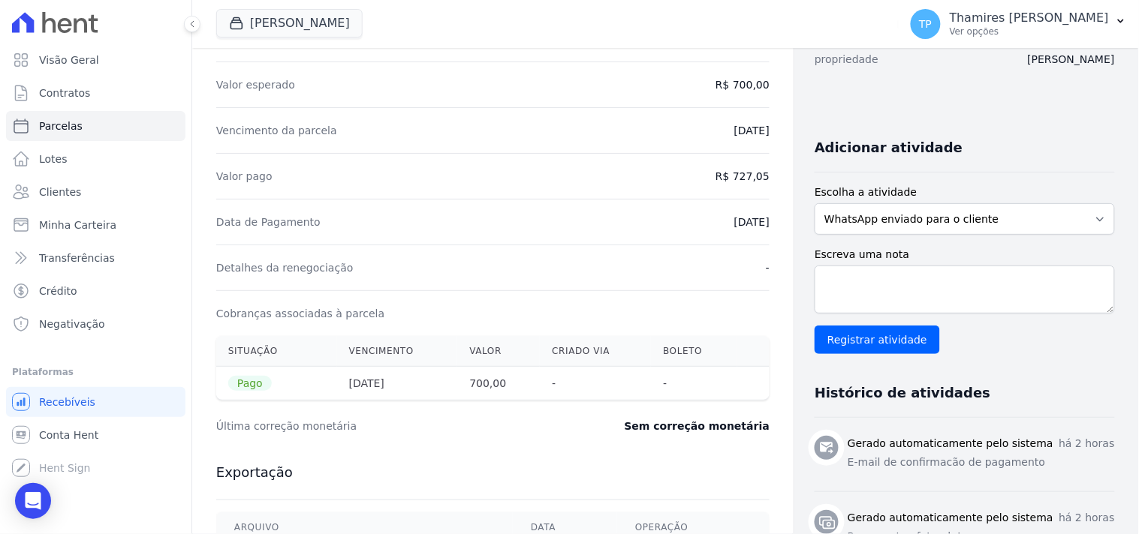
scroll to position [250, 0]
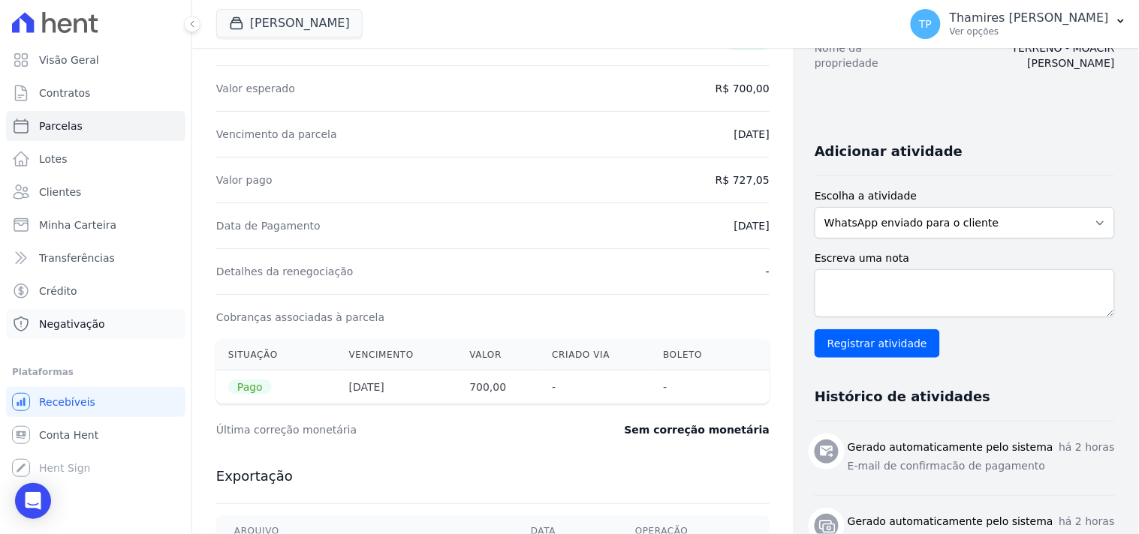
drag, startPoint x: 105, startPoint y: 312, endPoint x: 282, endPoint y: 320, distance: 177.3
click at [106, 312] on link "Negativação" at bounding box center [95, 324] width 179 height 30
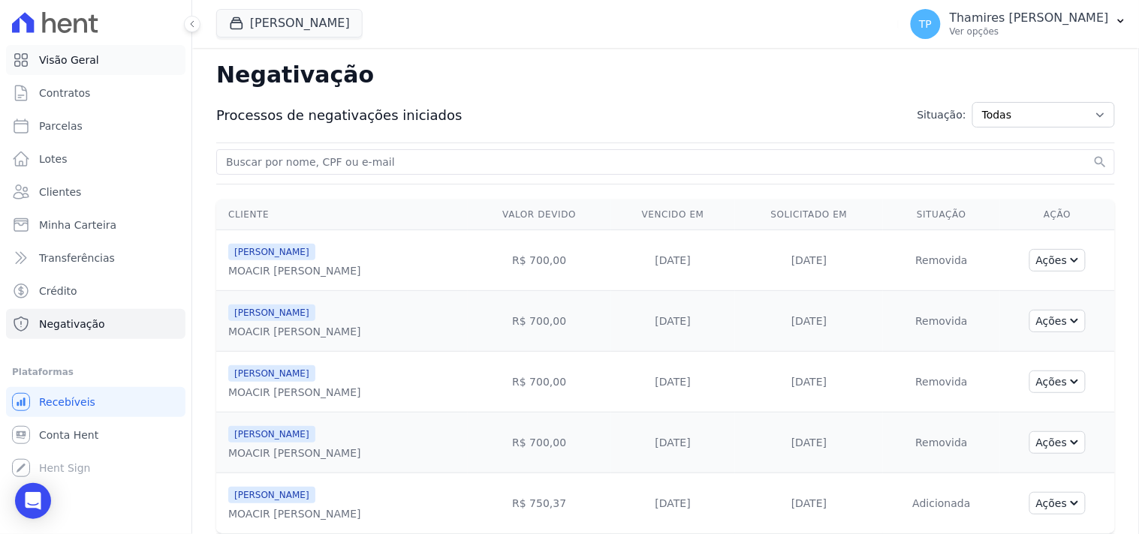
click at [96, 66] on link "Visão Geral" at bounding box center [95, 60] width 179 height 30
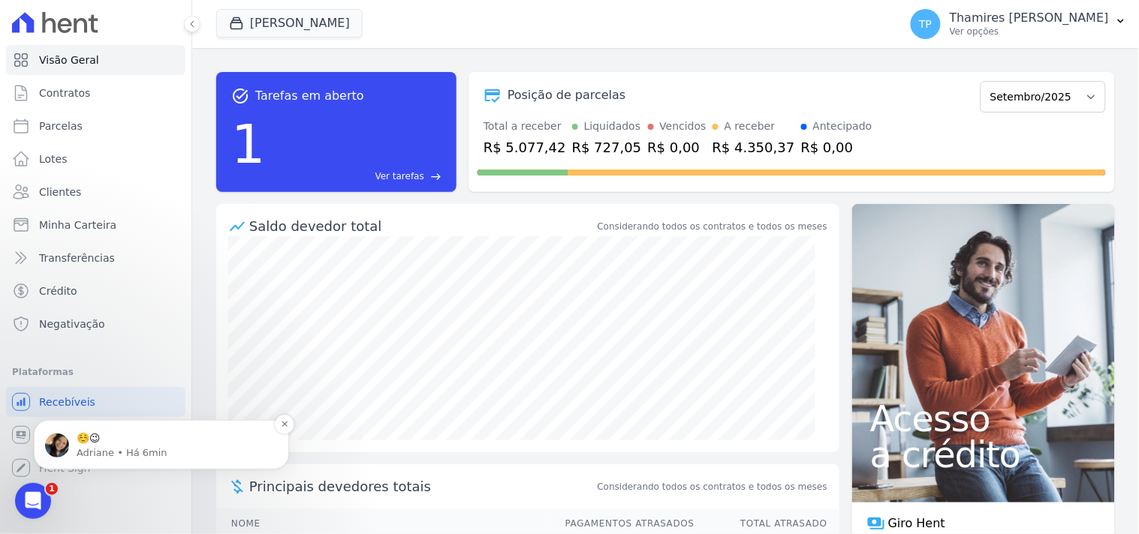
click at [137, 459] on p "Adriane • Há 6min" at bounding box center [174, 453] width 194 height 14
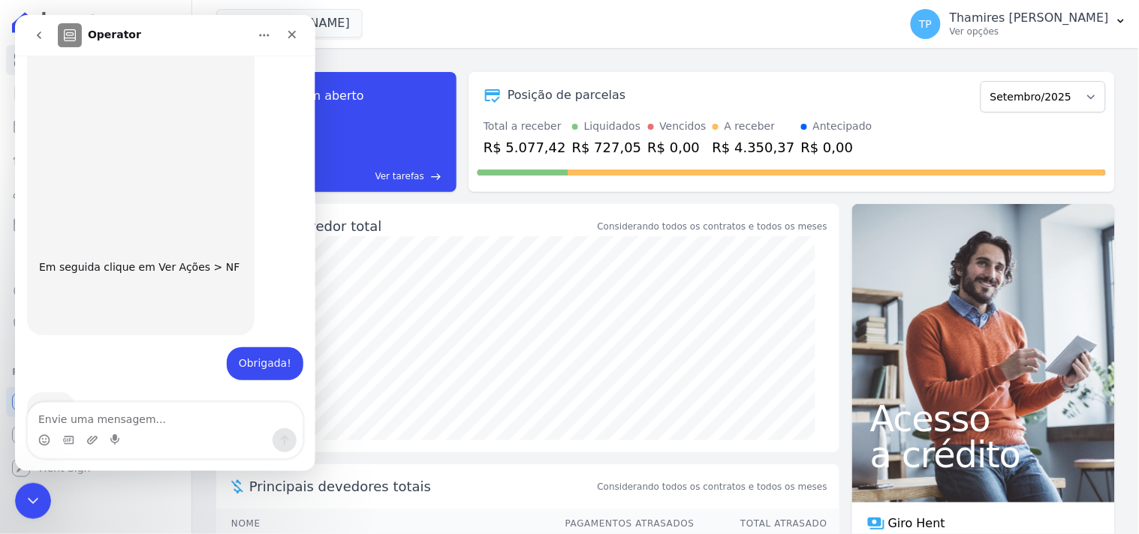
scroll to position [363, 0]
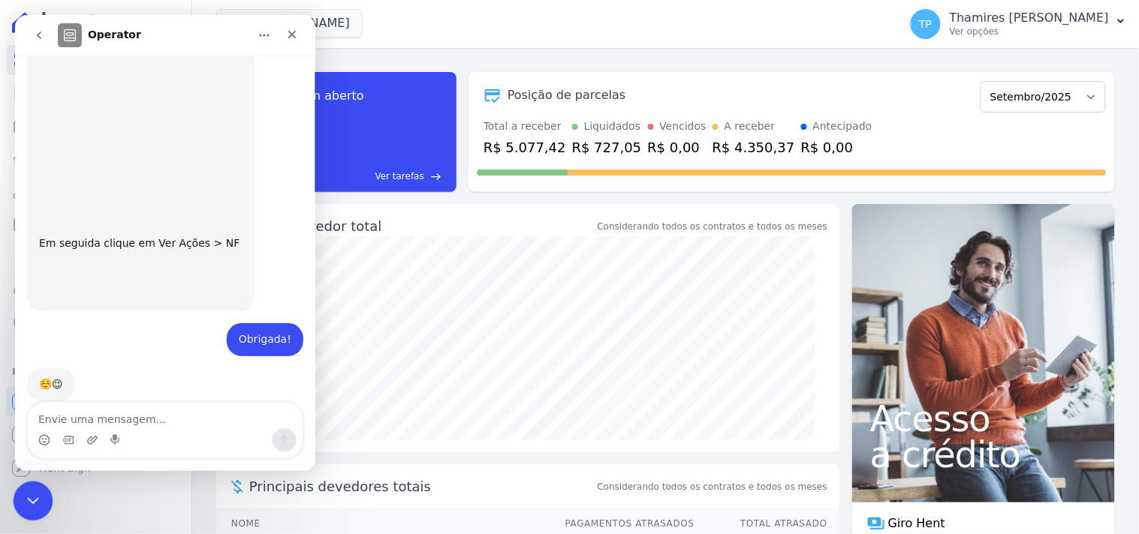
click at [41, 503] on div "Encerramento do Messenger da Intercom" at bounding box center [31, 499] width 36 height 36
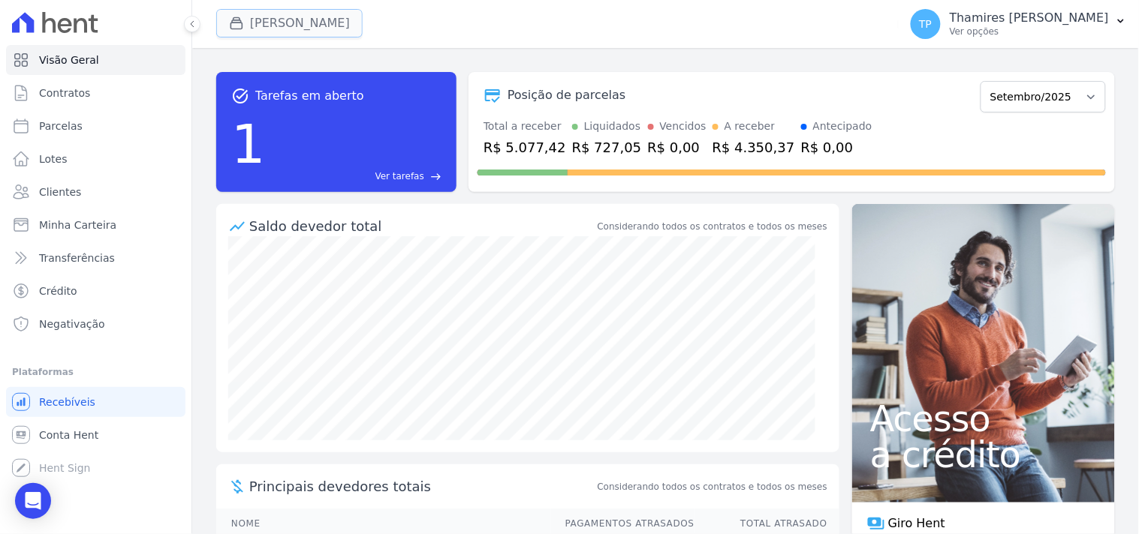
click at [303, 32] on button "[PERSON_NAME]" at bounding box center [289, 23] width 146 height 29
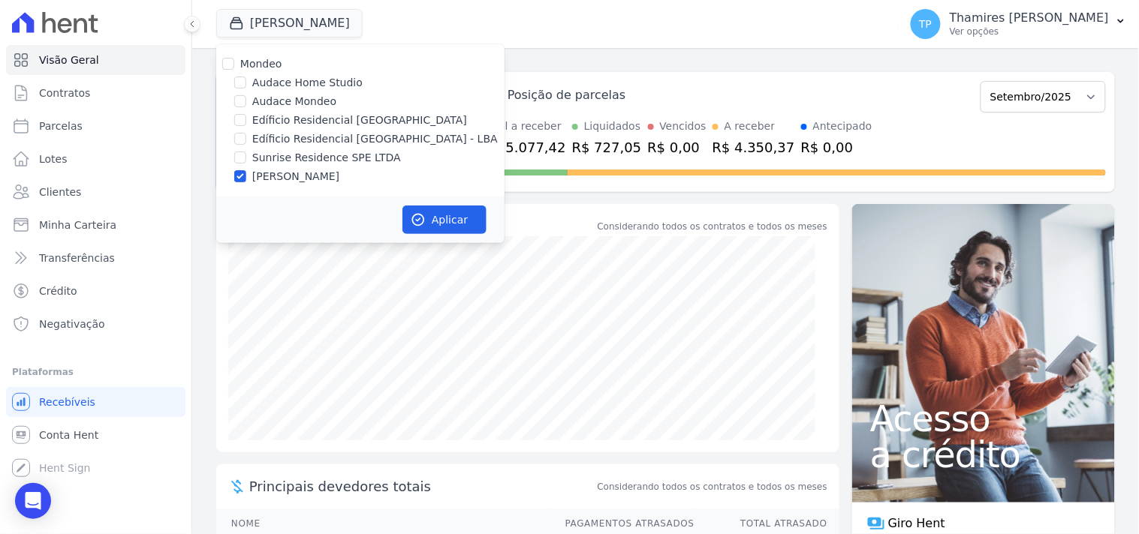
click at [297, 136] on label "Edíficio Residencial [GEOGRAPHIC_DATA] - LBA" at bounding box center [374, 139] width 245 height 16
click at [246, 136] on input "Edíficio Residencial [GEOGRAPHIC_DATA] - LBA" at bounding box center [240, 139] width 12 height 12
checkbox input "true"
click at [283, 176] on label "[PERSON_NAME]" at bounding box center [295, 177] width 87 height 16
click at [246, 176] on input "[PERSON_NAME]" at bounding box center [240, 176] width 12 height 12
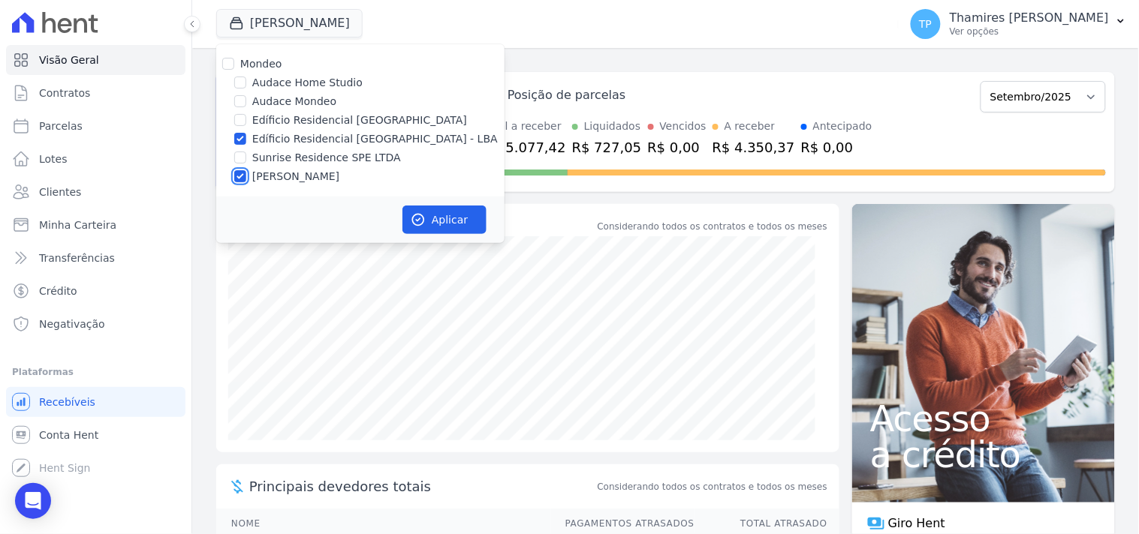
checkbox input "false"
click at [465, 227] on button "Aplicar" at bounding box center [444, 220] width 84 height 29
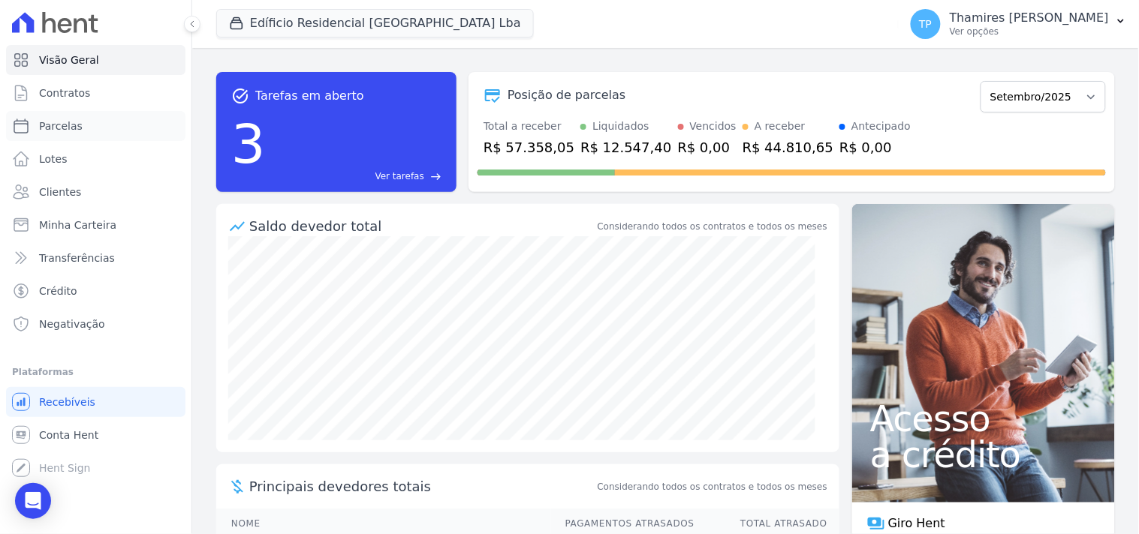
click at [76, 130] on span "Parcelas" at bounding box center [61, 126] width 44 height 15
select select
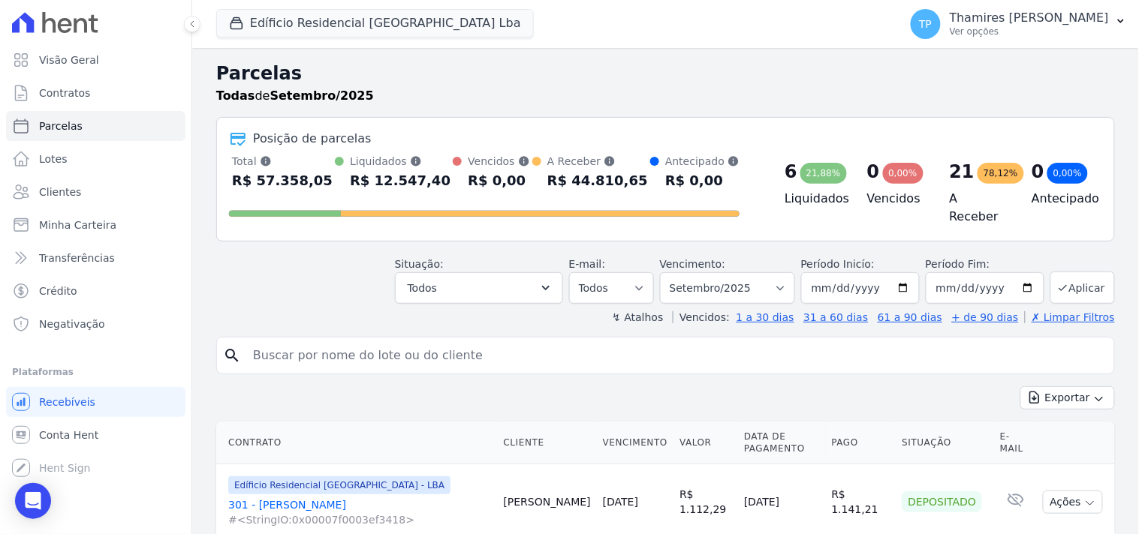
scroll to position [167, 0]
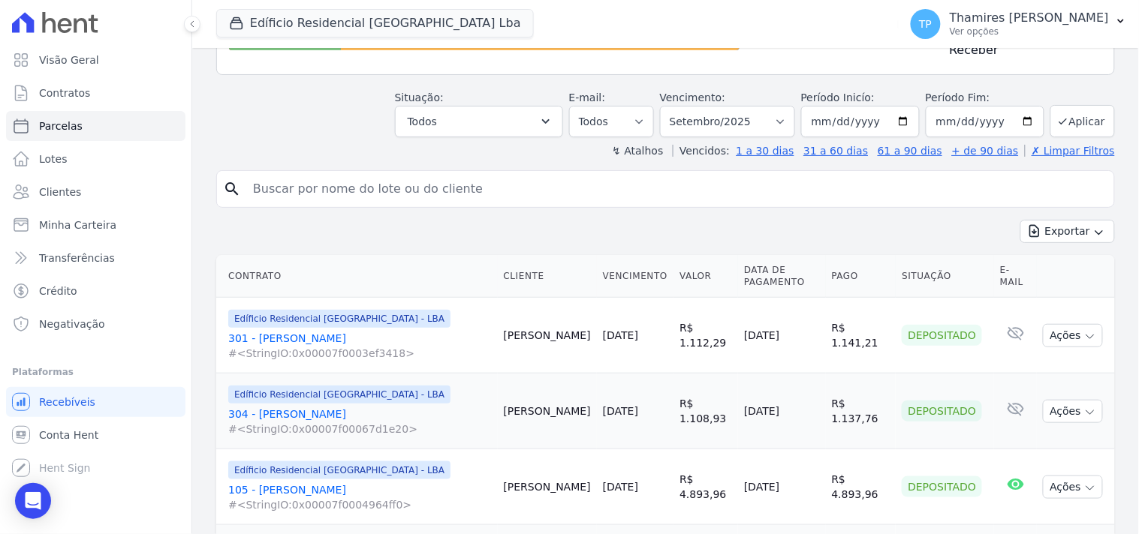
click at [299, 336] on link "301 - [PERSON_NAME] #<StringIO:0x00007f0003ef3418>" at bounding box center [359, 346] width 263 height 30
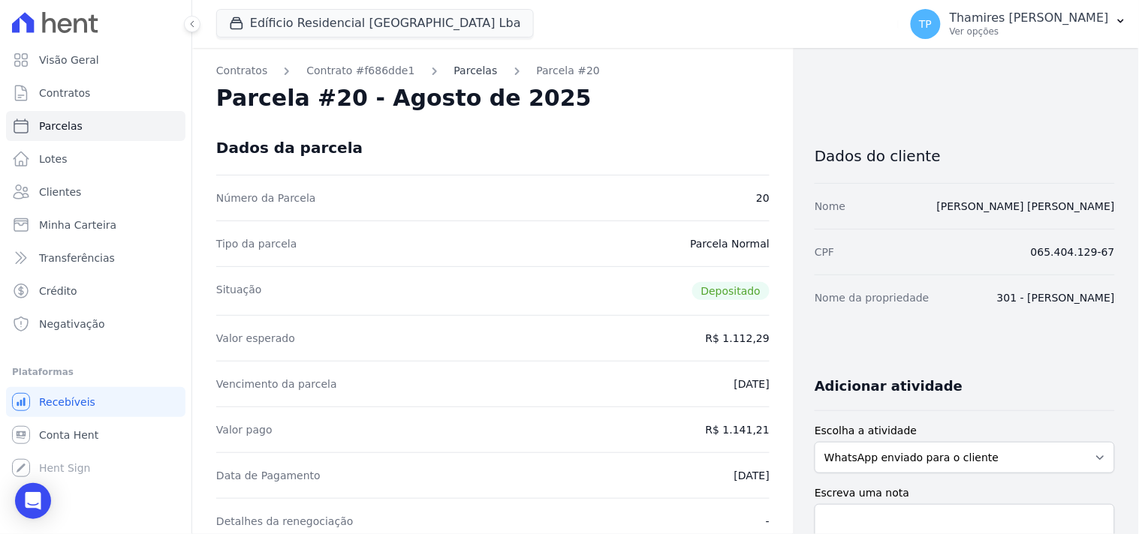
click at [455, 65] on link "Parcelas" at bounding box center [476, 71] width 44 height 16
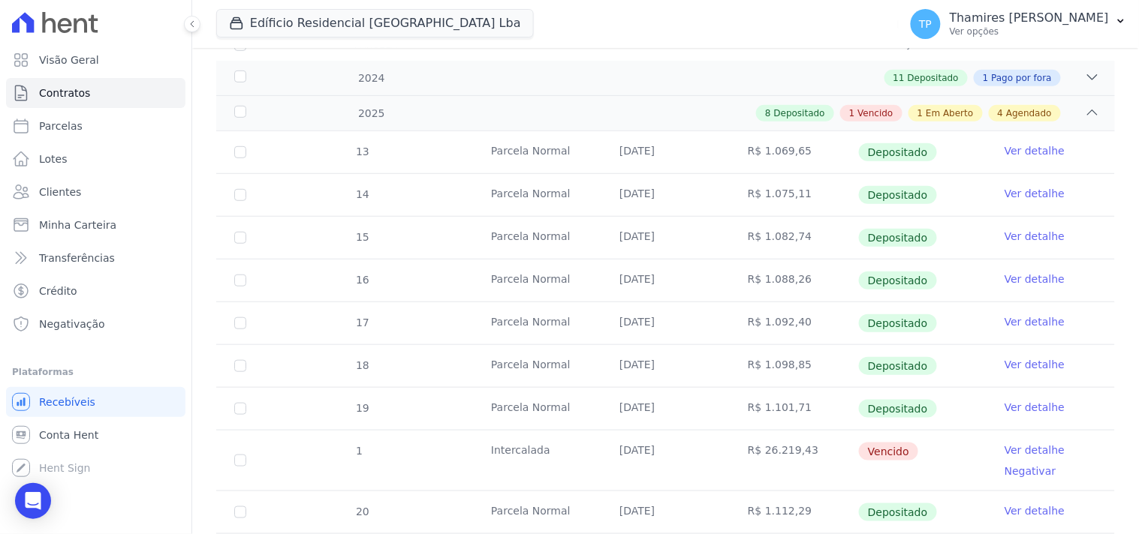
scroll to position [250, 0]
